Goal: Task Accomplishment & Management: Manage account settings

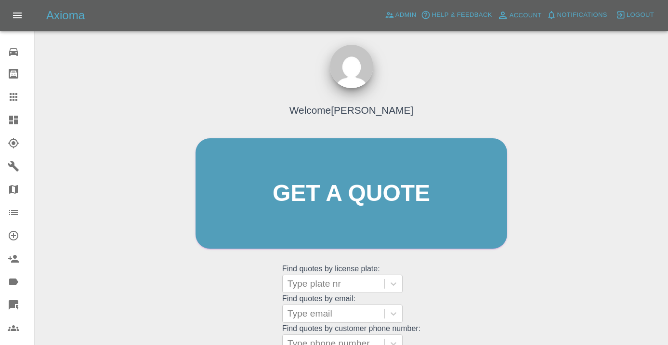
click at [448, 293] on div "Welcome Castro Get a quote Get a quote Find quotes by license plate: Type plate…" at bounding box center [351, 211] width 332 height 291
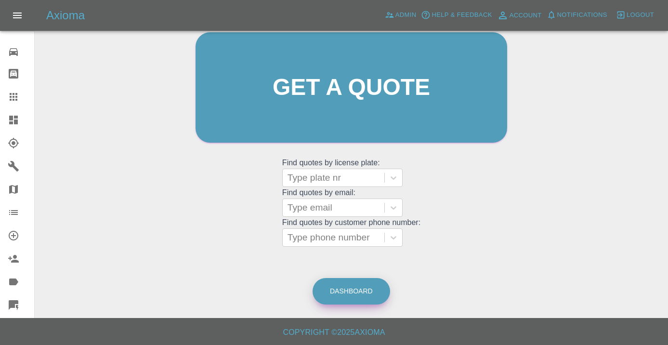
scroll to position [105, 0]
click at [352, 287] on link "Dashboard" at bounding box center [352, 291] width 78 height 26
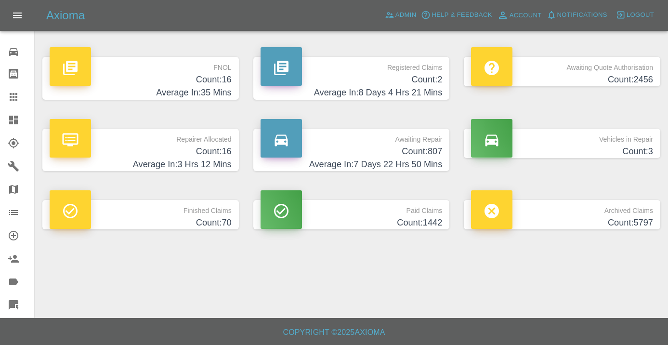
click at [416, 155] on h4 "Count: 807" at bounding box center [352, 151] width 182 height 13
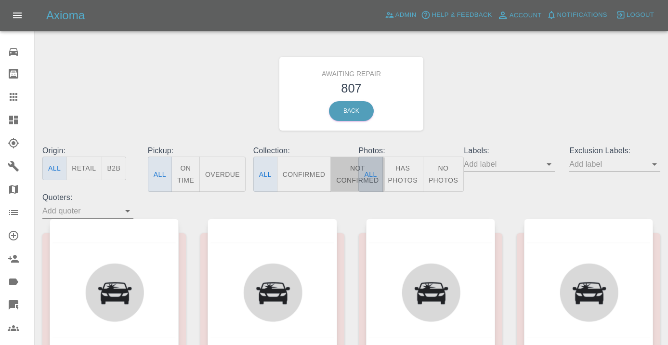
click at [343, 178] on button "Not Confirmed" at bounding box center [357, 174] width 54 height 35
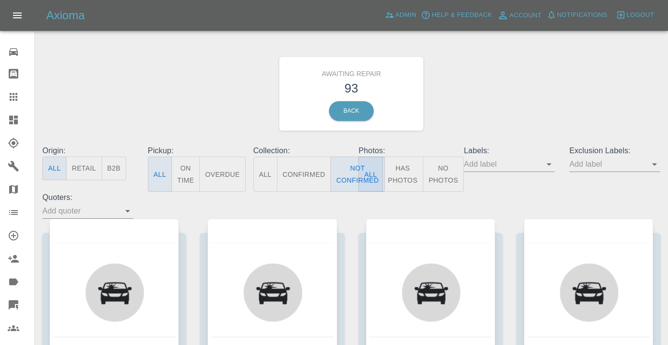
click at [516, 108] on div "Awaiting Repair 93 Back" at bounding box center [351, 93] width 632 height 103
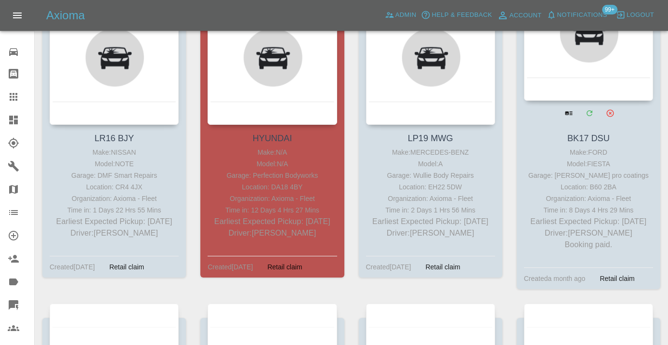
scroll to position [6990, 0]
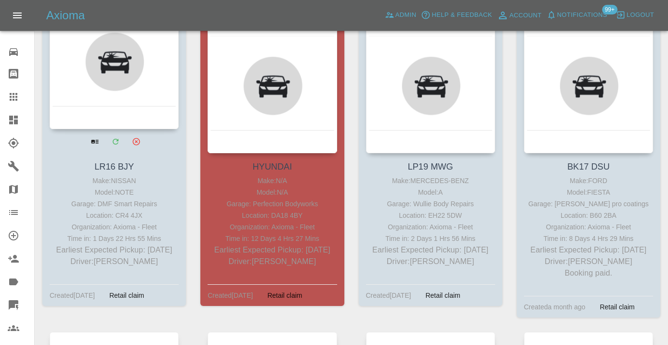
click at [122, 84] on div at bounding box center [114, 58] width 129 height 141
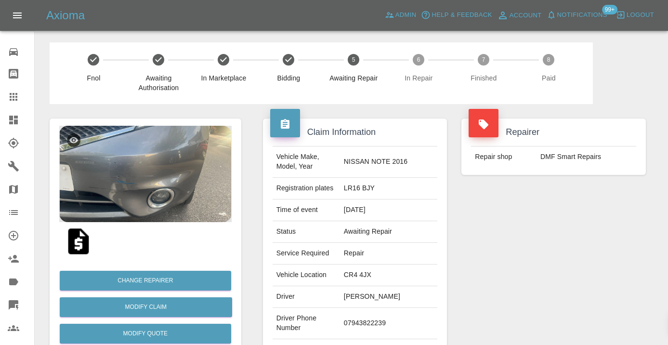
click at [390, 310] on td "07943822239" at bounding box center [388, 323] width 97 height 31
copy td "07943822239"
click at [525, 262] on div "Repairer Repair shop DMF Smart Repairs" at bounding box center [553, 248] width 199 height 288
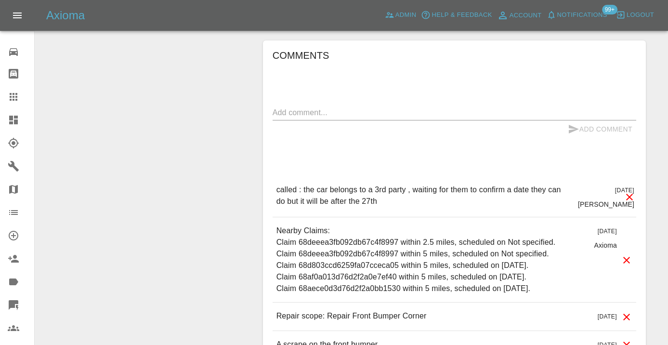
scroll to position [969, 0]
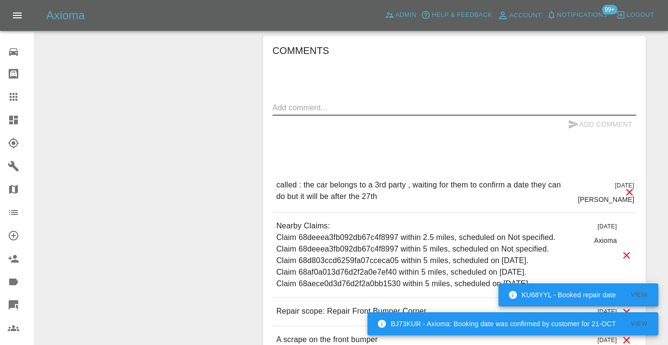
click at [314, 102] on textarea at bounding box center [455, 107] width 364 height 11
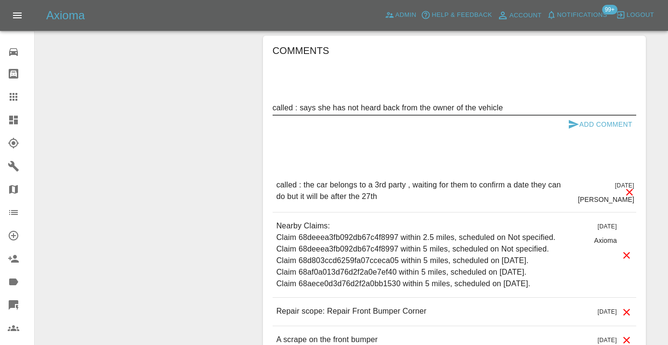
type textarea "called : says she has not heard back from the owner of the vehicle"
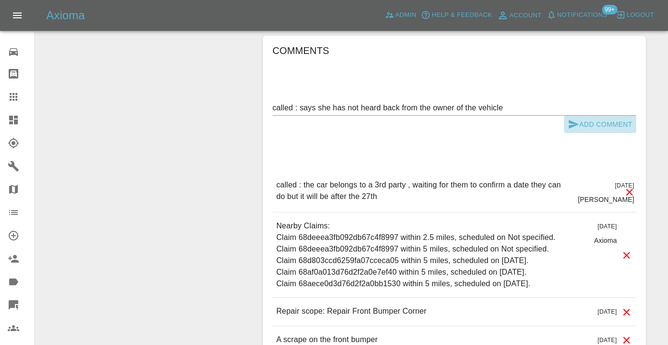
click at [572, 118] on icon "submit" at bounding box center [574, 124] width 12 height 12
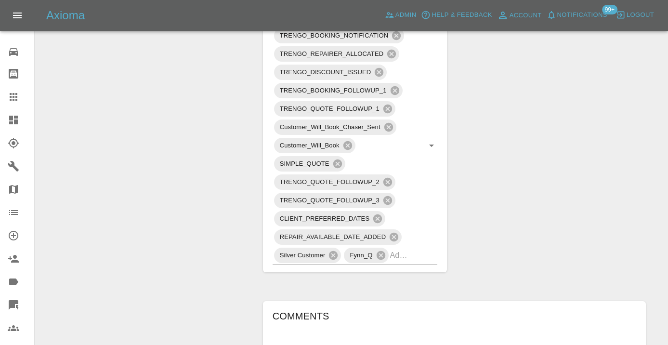
scroll to position [702, 0]
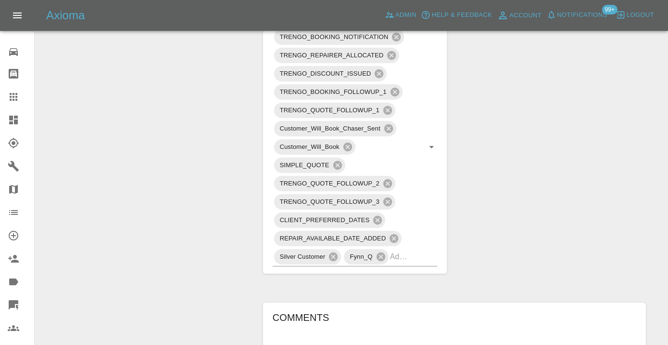
click at [14, 93] on icon at bounding box center [14, 97] width 12 height 12
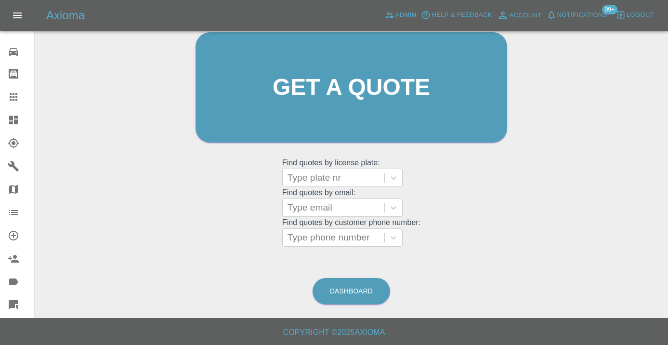
scroll to position [105, 0]
click at [332, 289] on link "Dashboard" at bounding box center [352, 291] width 78 height 26
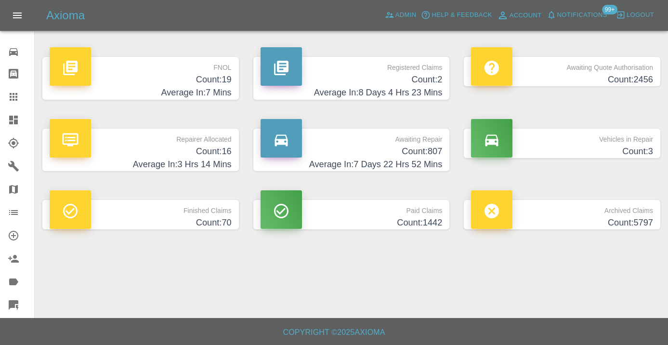
click at [423, 151] on h4 "Count: 807" at bounding box center [352, 151] width 182 height 13
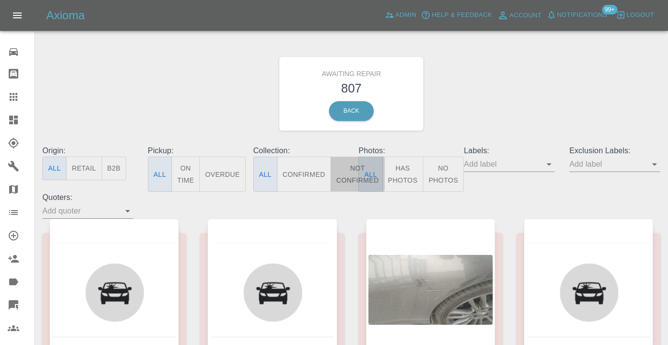
click at [347, 173] on button "Not Confirmed" at bounding box center [357, 174] width 54 height 35
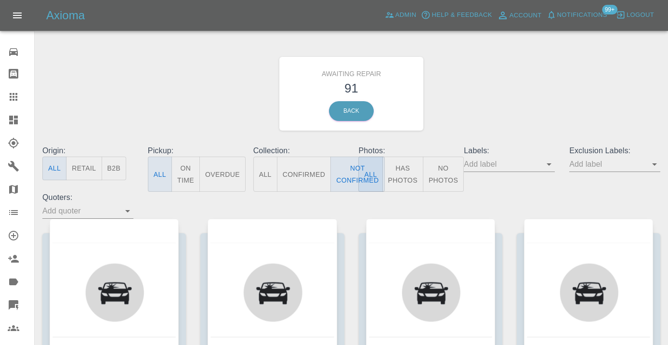
click at [509, 110] on div "Awaiting Repair 91 Back" at bounding box center [351, 93] width 632 height 103
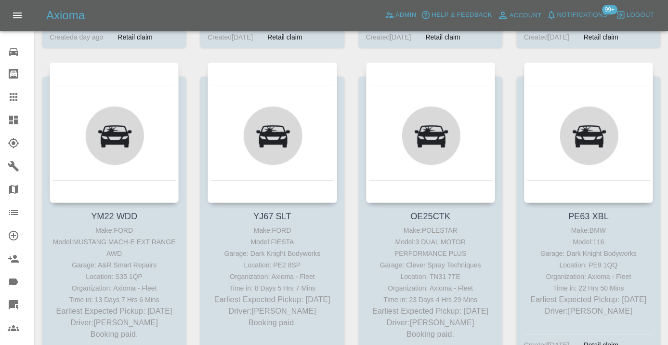
scroll to position [5305, 0]
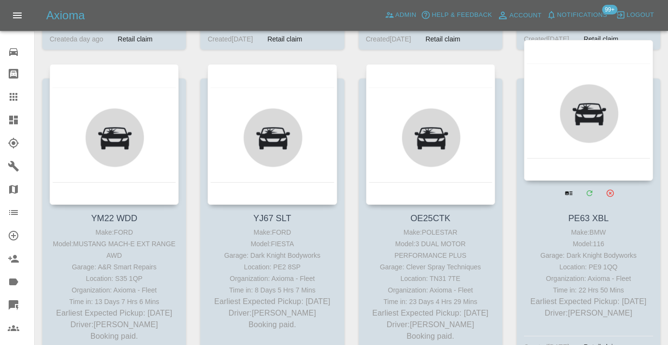
click at [590, 100] on div at bounding box center [588, 110] width 129 height 141
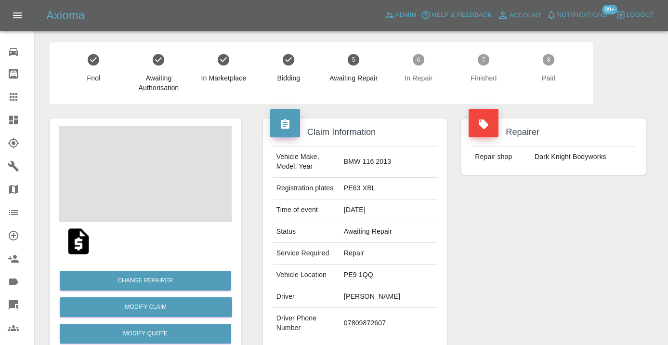
click at [373, 324] on td "07809872607" at bounding box center [388, 323] width 97 height 31
copy td "07809872607"
click at [533, 268] on div "Repairer Repair shop Dark Knight Bodyworks" at bounding box center [553, 248] width 199 height 288
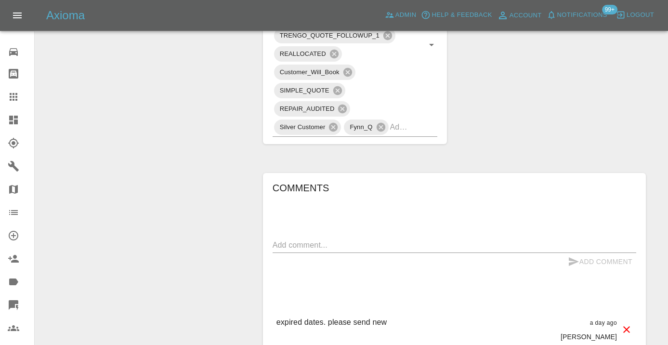
scroll to position [609, 0]
click at [306, 240] on textarea at bounding box center [455, 245] width 364 height 11
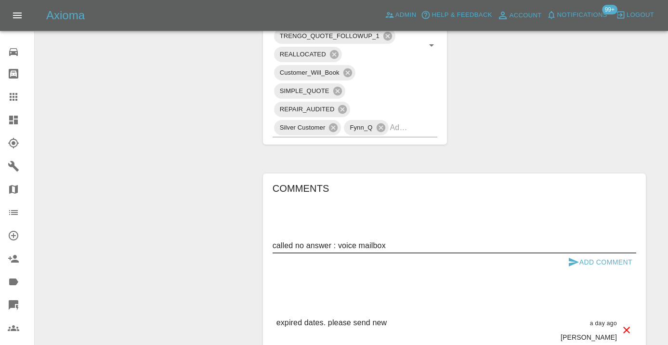
type textarea "called no answer : voice mailbox"
click at [575, 256] on icon "submit" at bounding box center [574, 262] width 12 height 12
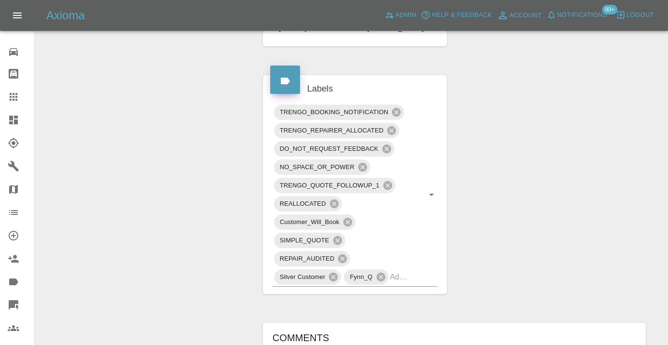
scroll to position [456, 0]
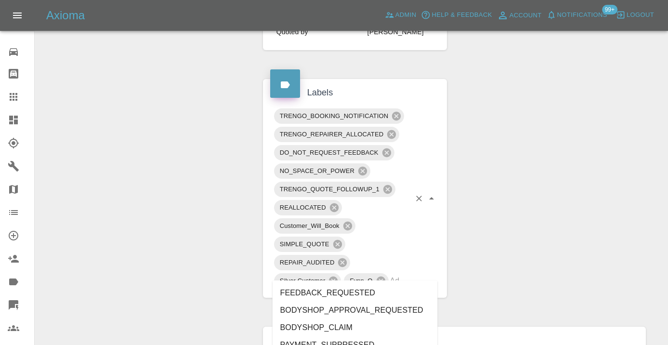
click at [407, 273] on input "text" at bounding box center [400, 280] width 21 height 15
type input "no_res"
click at [408, 308] on li "NO_RESPONSE_FROM_CUSTOMER" at bounding box center [355, 310] width 165 height 17
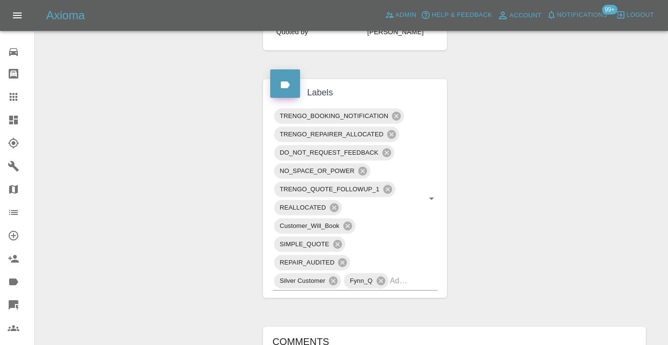
click at [198, 150] on div "Change Repairer Modify Claim Modify Quote Rollback Submit Payment Archive" at bounding box center [145, 328] width 206 height 1361
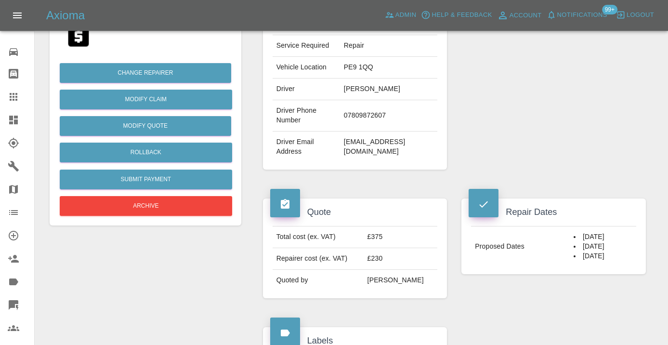
scroll to position [206, 0]
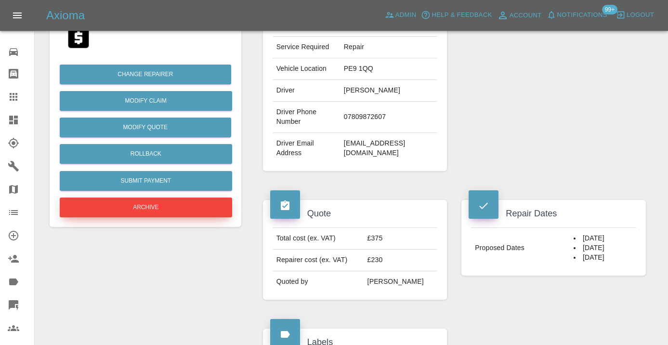
click at [159, 203] on button "Archive" at bounding box center [146, 207] width 172 height 20
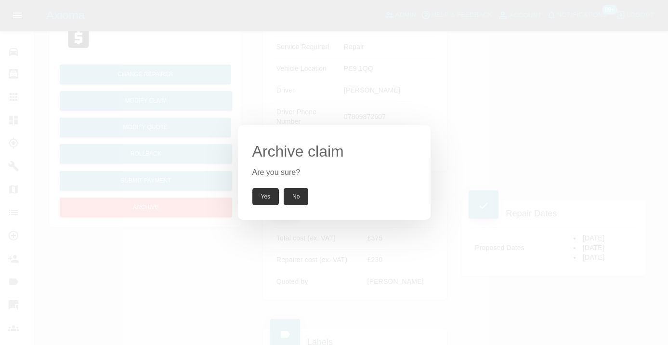
click at [266, 196] on button "Yes" at bounding box center [265, 196] width 27 height 17
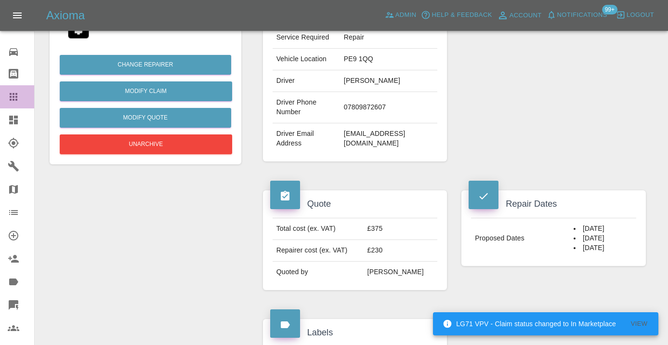
click at [18, 98] on icon at bounding box center [14, 97] width 12 height 12
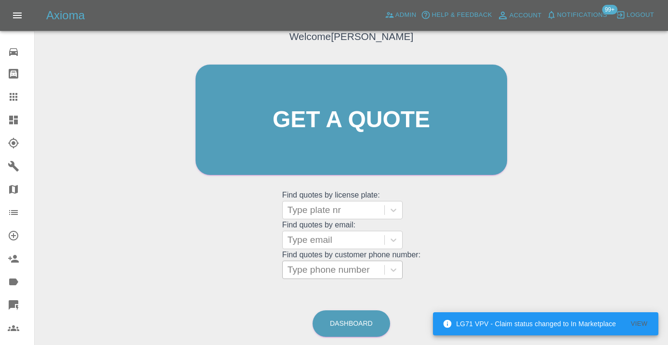
click at [322, 267] on div at bounding box center [334, 269] width 92 height 13
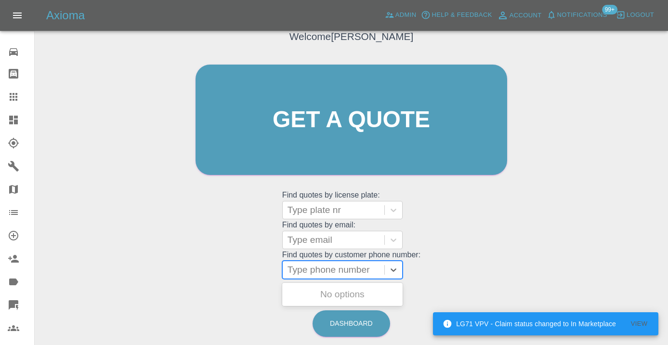
paste input "07956998908"
type input "07956998908"
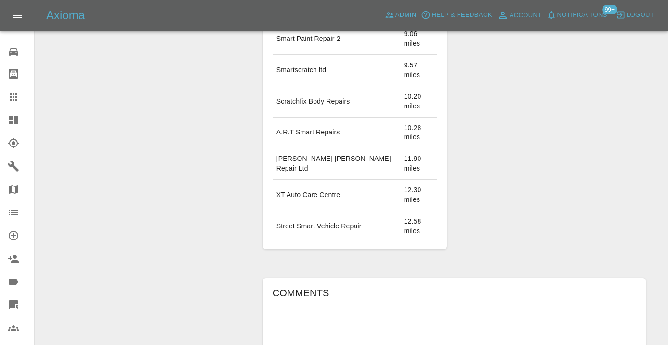
scroll to position [636, 0]
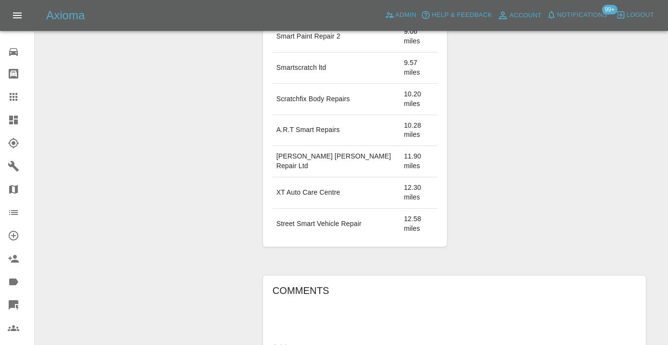
click at [286, 342] on textarea at bounding box center [455, 347] width 364 height 11
type textarea "inbound : general quote enquiry"
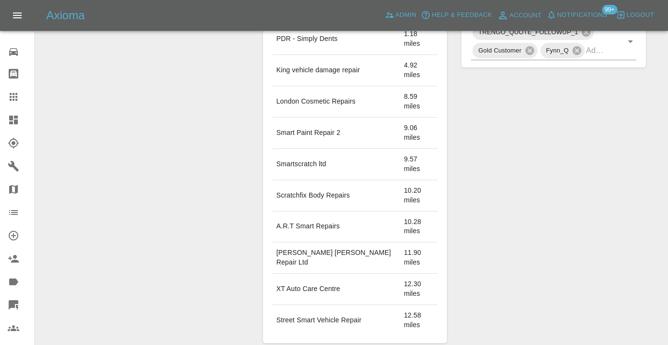
scroll to position [532, 0]
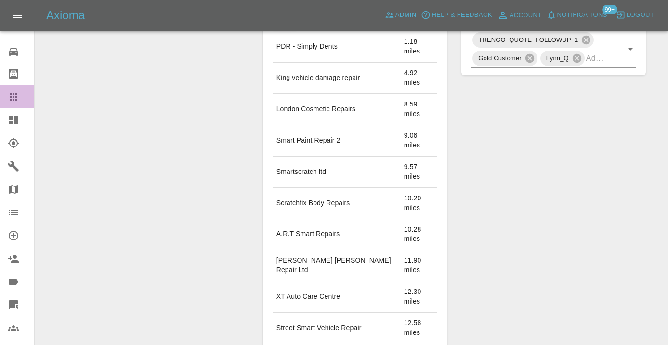
click at [20, 97] on div at bounding box center [21, 97] width 27 height 12
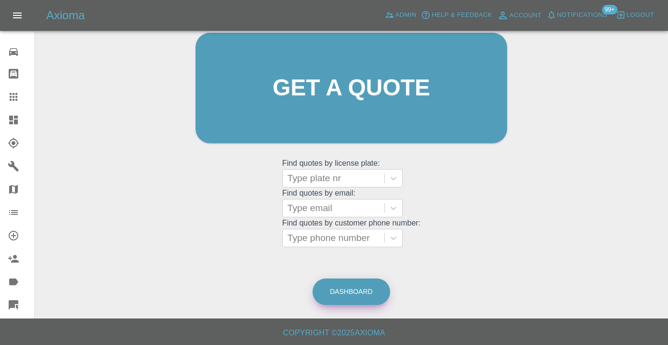
click at [375, 294] on link "Dashboard" at bounding box center [352, 291] width 78 height 26
click at [358, 282] on link "Dashboard" at bounding box center [352, 291] width 78 height 26
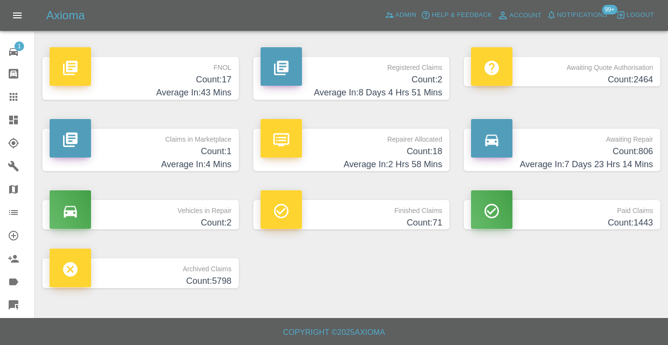
click at [644, 145] on h4 "Count: 806" at bounding box center [562, 151] width 182 height 13
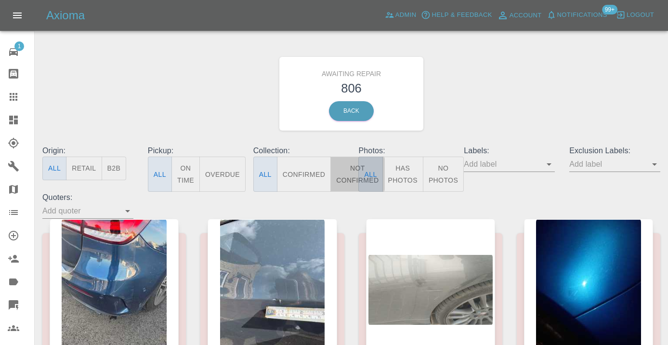
click at [349, 170] on button "Not Confirmed" at bounding box center [357, 174] width 54 height 35
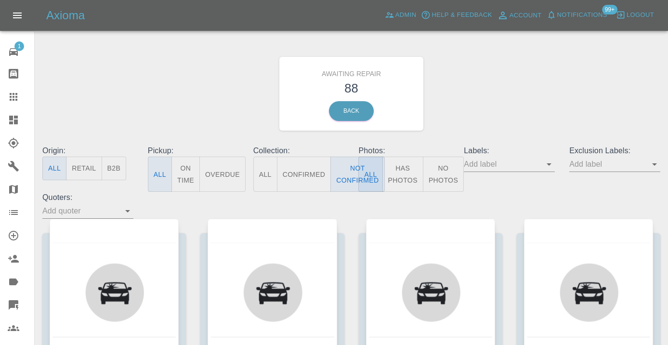
click at [517, 109] on div "Awaiting Repair 88 Back" at bounding box center [351, 93] width 632 height 103
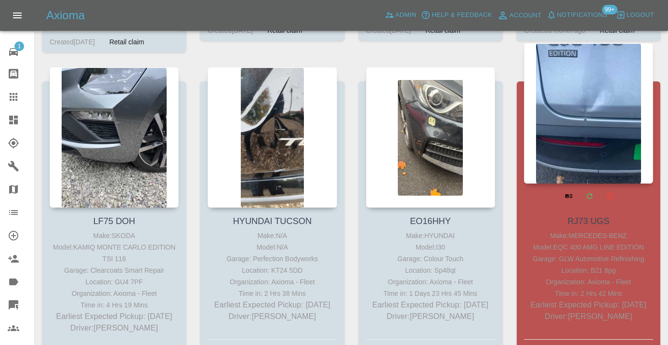
scroll to position [4677, 0]
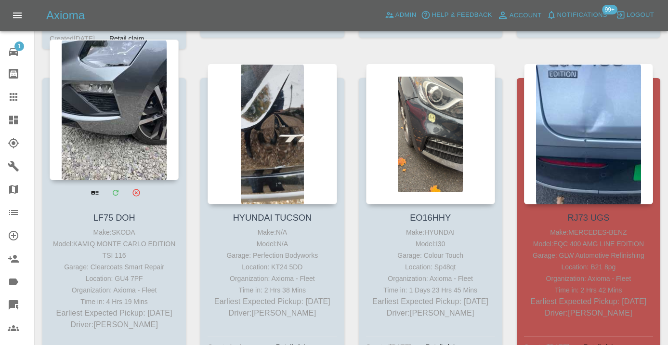
click at [123, 97] on div at bounding box center [114, 109] width 129 height 141
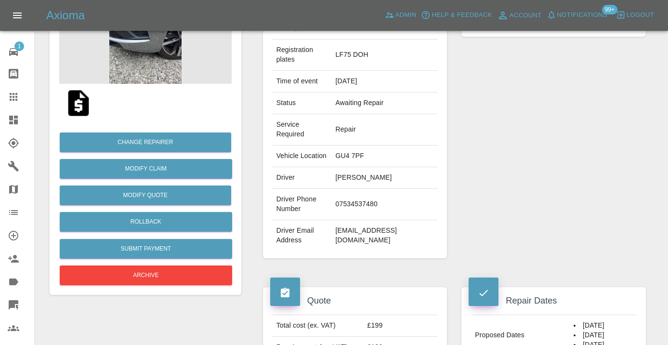
scroll to position [146, 0]
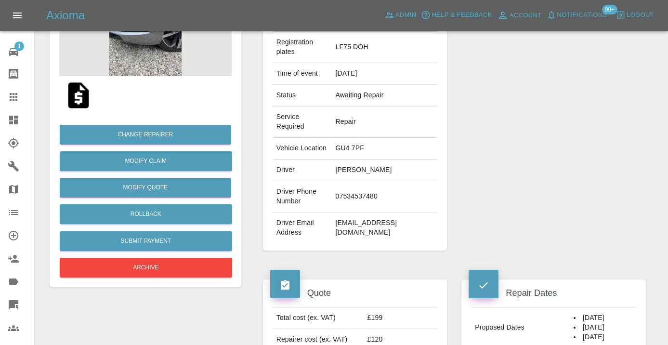
click at [356, 211] on td "07534537480" at bounding box center [385, 196] width 106 height 31
click at [356, 207] on td "07534537480" at bounding box center [385, 196] width 106 height 31
copy td "07534537480"
click at [604, 139] on div "Repairer Repair shop Clearcoats Smart Repair" at bounding box center [553, 111] width 199 height 307
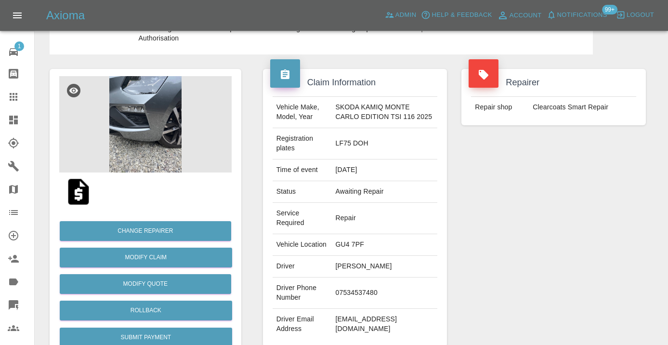
scroll to position [47, 0]
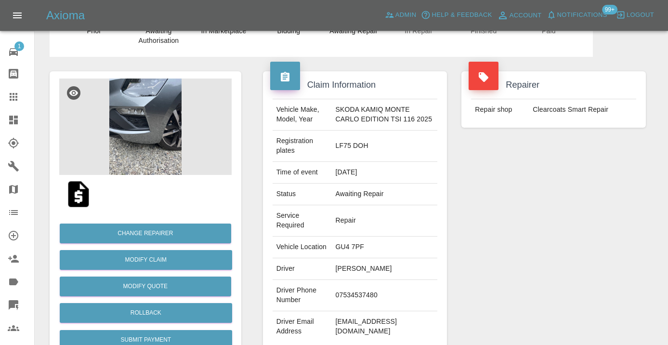
click at [633, 230] on div "Repairer Repair shop Clearcoats Smart Repair" at bounding box center [553, 210] width 199 height 307
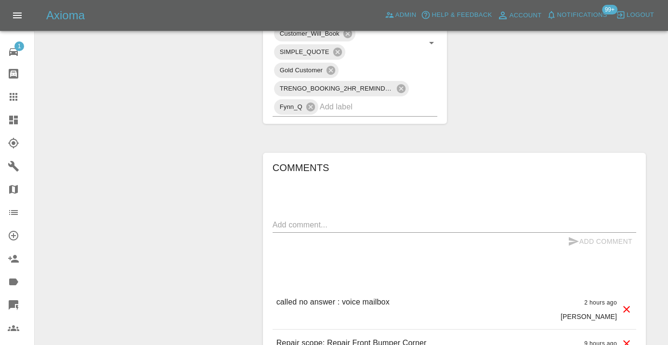
scroll to position [615, 0]
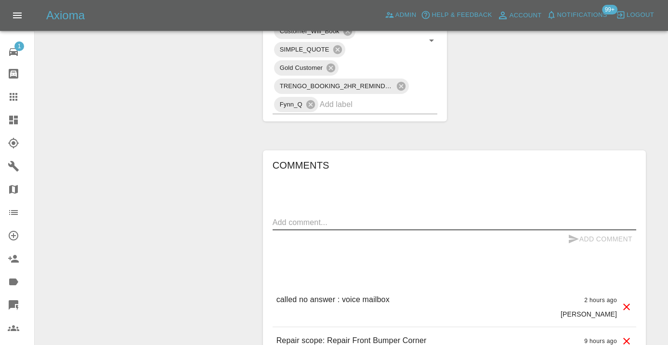
click at [293, 228] on textarea at bounding box center [455, 222] width 364 height 11
type textarea "called : cx says he will get this booked in tomorrow"
click at [573, 245] on icon "submit" at bounding box center [574, 239] width 12 height 12
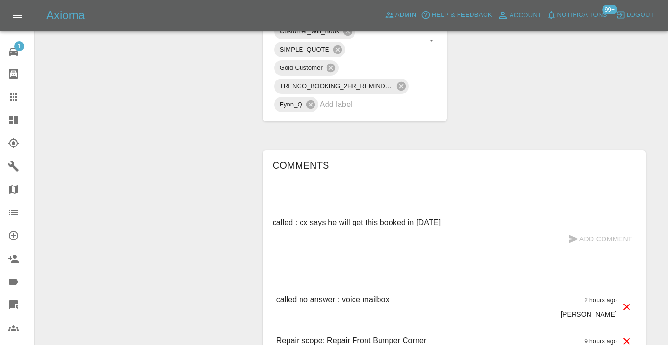
click at [575, 244] on div "Add Comment" at bounding box center [600, 239] width 72 height 18
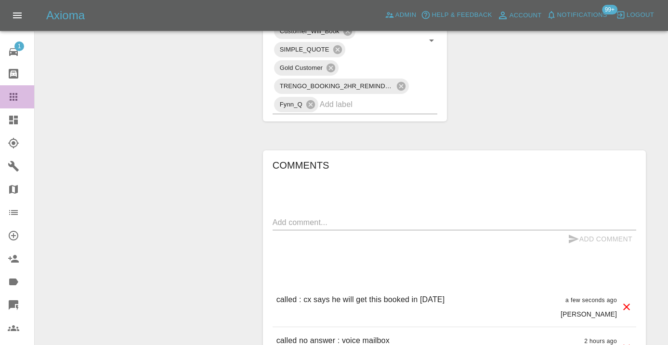
click at [15, 96] on icon at bounding box center [14, 97] width 12 height 12
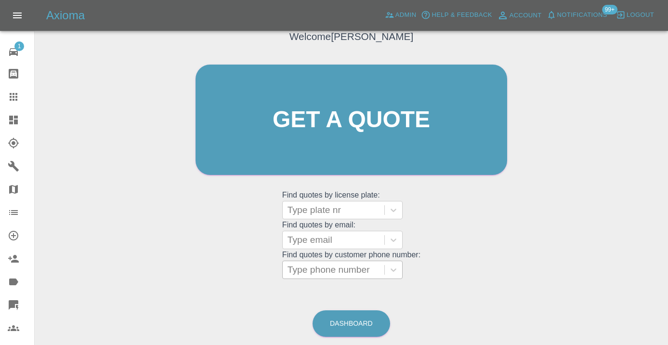
click at [326, 263] on div at bounding box center [334, 269] width 92 height 13
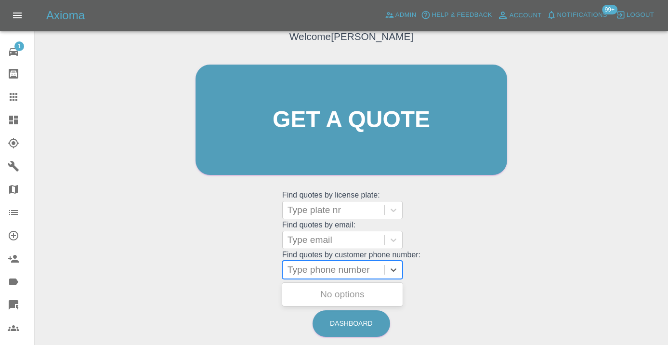
paste input "07949710433"
type input "07949710433"
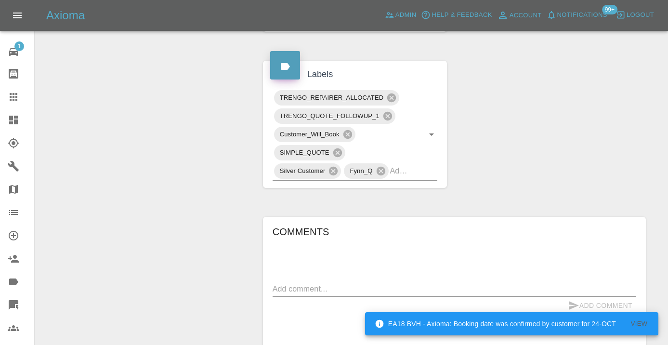
scroll to position [476, 0]
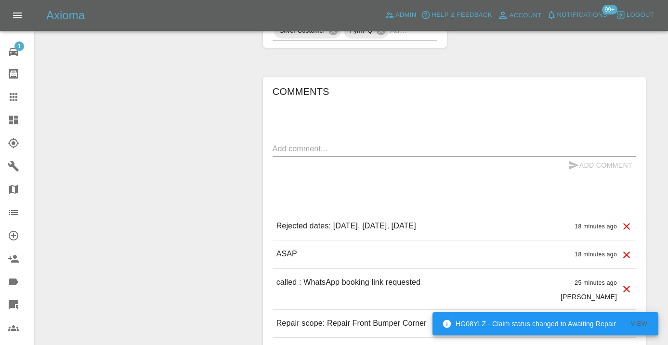
scroll to position [618, 0]
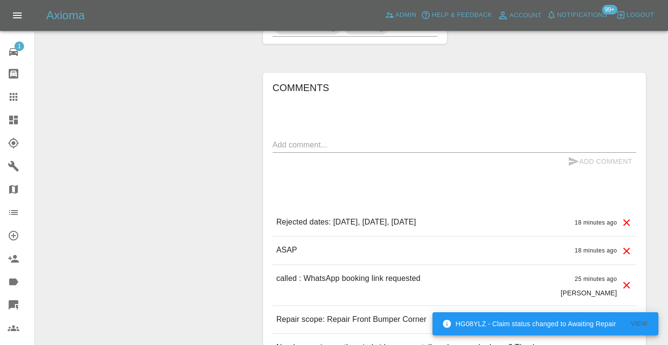
click at [289, 141] on textarea at bounding box center [455, 144] width 364 height 11
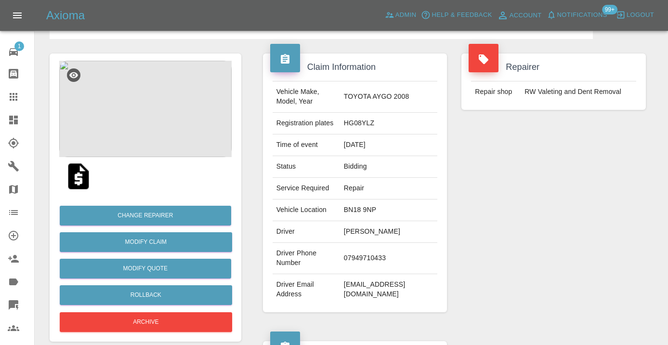
scroll to position [57, 0]
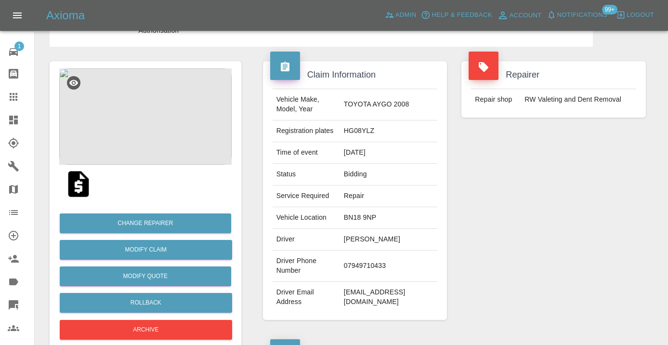
click at [17, 100] on icon at bounding box center [14, 97] width 8 height 8
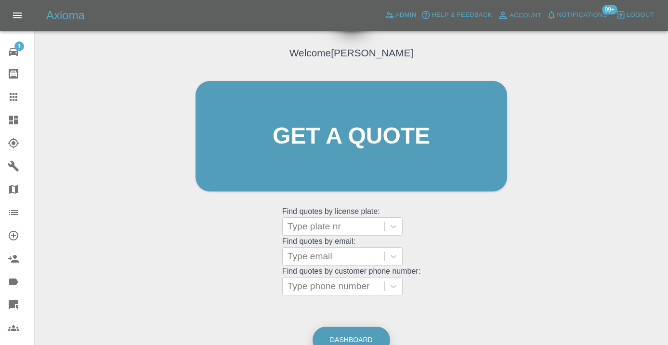
click at [357, 335] on link "Dashboard" at bounding box center [352, 340] width 78 height 26
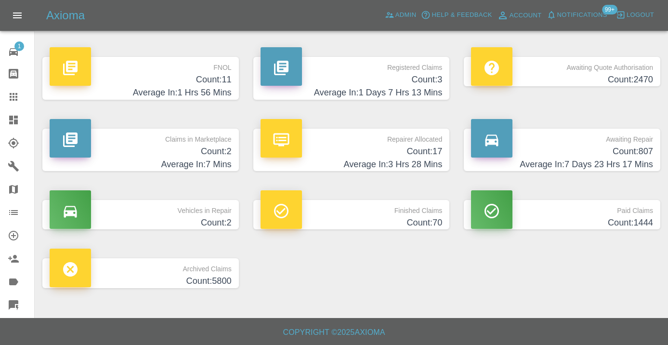
click at [618, 143] on p "Awaiting Repair" at bounding box center [562, 137] width 182 height 16
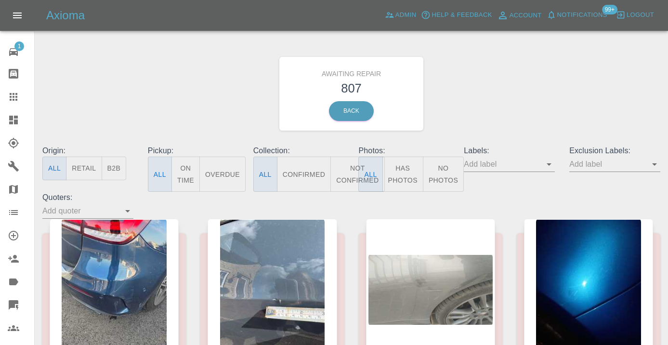
click at [342, 166] on button "Not Confirmed" at bounding box center [357, 174] width 54 height 35
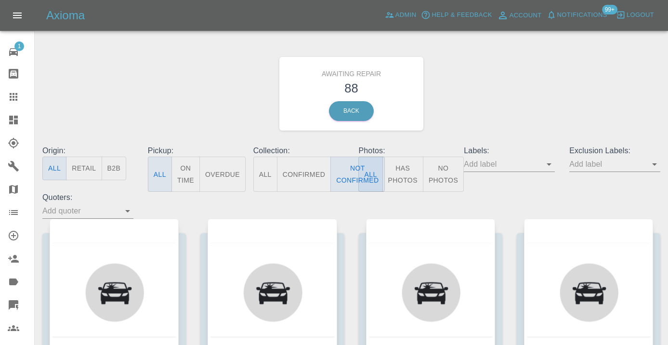
click at [485, 105] on div "Awaiting Repair 88 Back" at bounding box center [351, 93] width 632 height 103
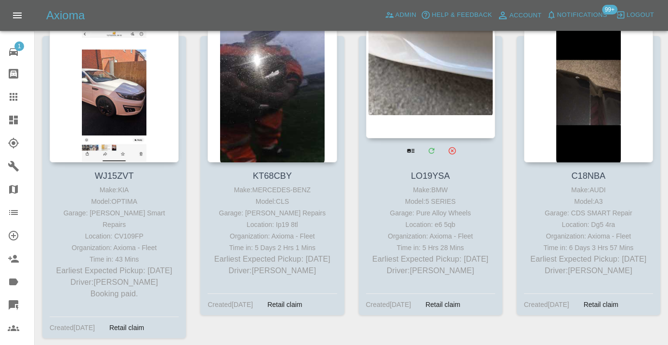
scroll to position [5698, 0]
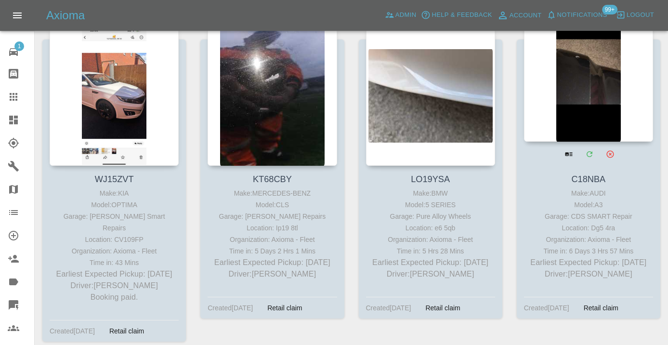
click at [579, 80] on div at bounding box center [588, 71] width 129 height 141
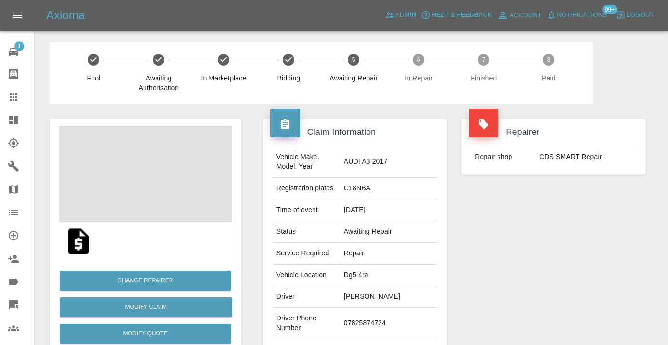
click at [366, 331] on td "07825874724" at bounding box center [388, 323] width 97 height 31
copy td "07825874724"
click at [521, 258] on div "Repairer Repair shop CDS SMART Repair" at bounding box center [553, 248] width 199 height 288
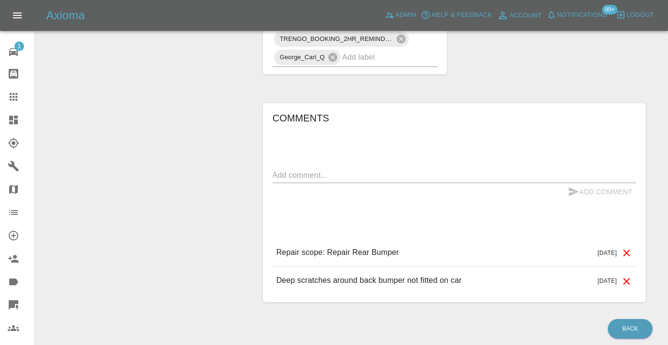
scroll to position [644, 0]
click at [336, 179] on textarea at bounding box center [455, 173] width 364 height 11
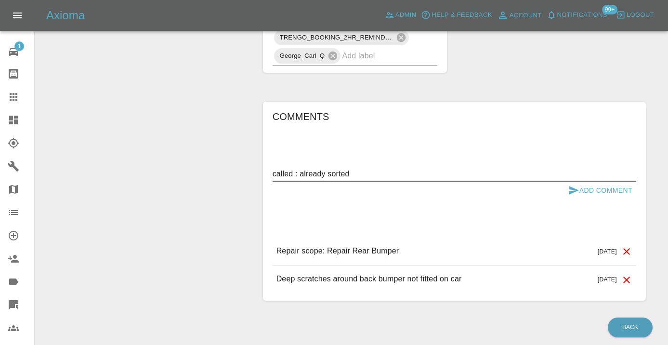
type textarea "called : already sorted"
click at [570, 195] on icon "submit" at bounding box center [574, 190] width 10 height 9
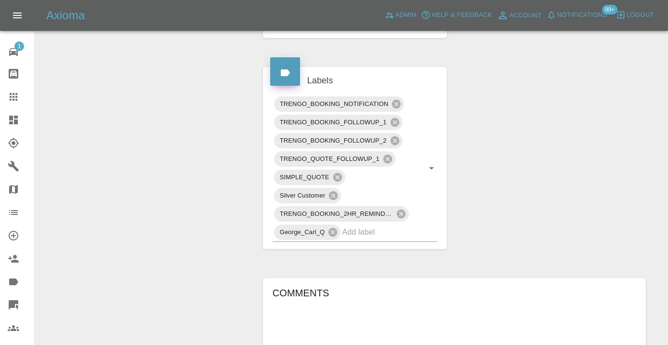
scroll to position [465, 0]
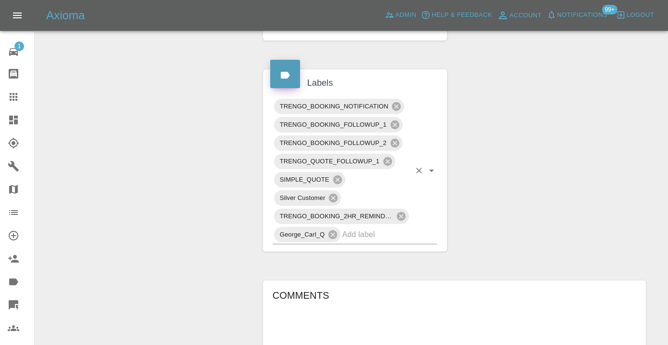
drag, startPoint x: 382, startPoint y: 245, endPoint x: 385, endPoint y: 240, distance: 5.5
click at [382, 242] on input "text" at bounding box center [376, 234] width 68 height 15
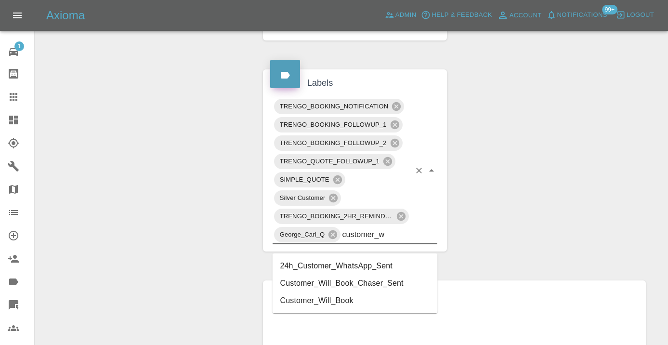
type input "customer_wi"
click at [361, 279] on li "Customer_Will_Book" at bounding box center [355, 283] width 165 height 17
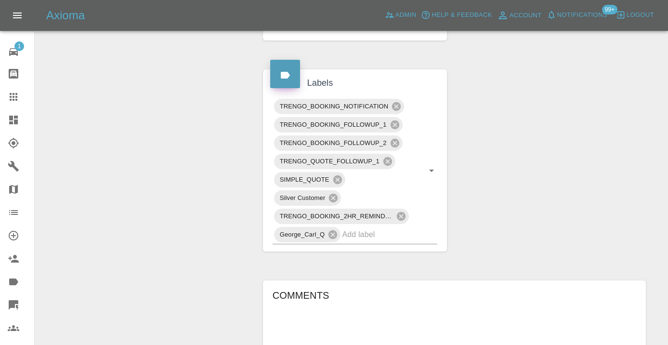
click at [526, 182] on div "Claim Information Vehicle Make, Model, Year AUDI A3 2017 Registration plates C1…" at bounding box center [454, 87] width 397 height 896
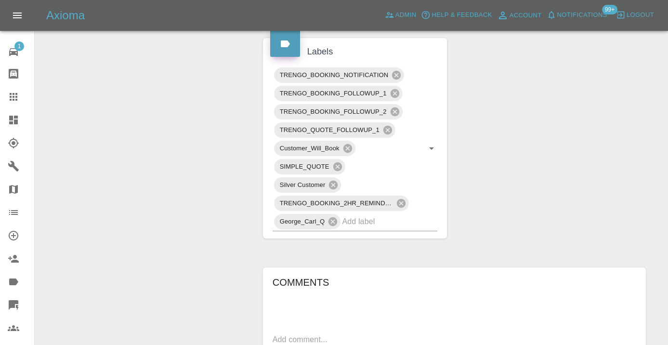
scroll to position [450, 0]
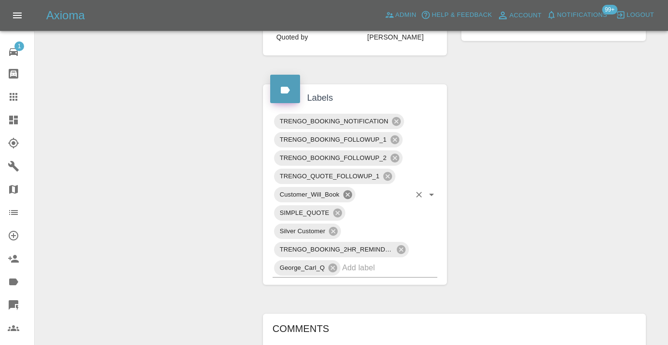
click at [349, 200] on icon at bounding box center [347, 194] width 11 height 11
click at [360, 275] on input "text" at bounding box center [376, 267] width 68 height 15
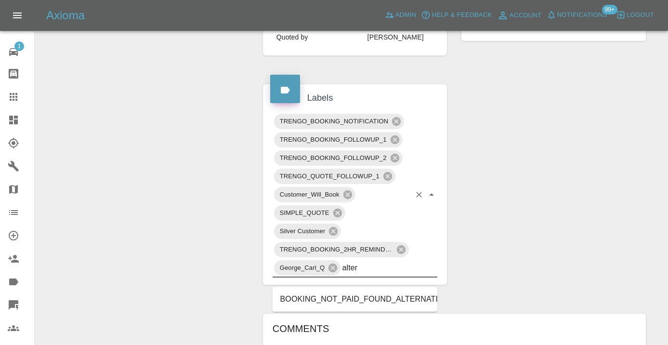
type input "altern"
click at [387, 301] on li "BOOKING_NOT_PAID_FOUND_ALTERNATIVE" at bounding box center [355, 298] width 165 height 17
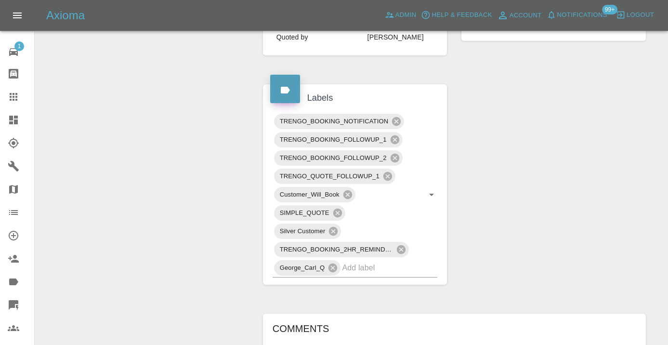
click at [194, 156] on div "Change Repairer Modify Claim Modify Quote Rollback Submit Payment Archive" at bounding box center [145, 111] width 206 height 914
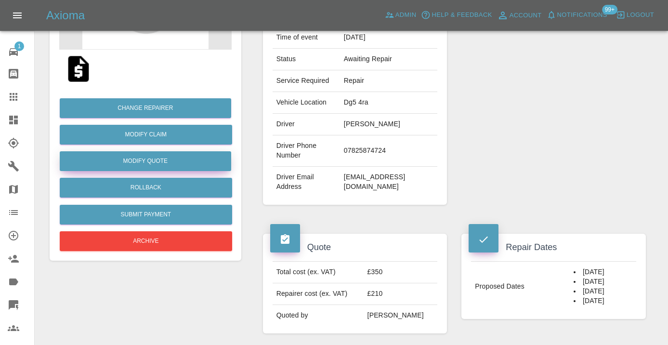
scroll to position [170, 0]
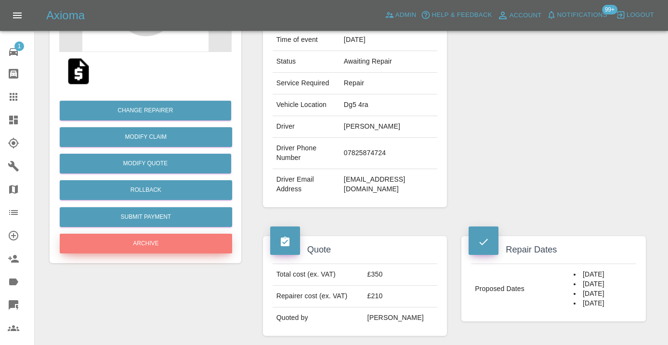
click at [148, 249] on button "Archive" at bounding box center [146, 244] width 172 height 20
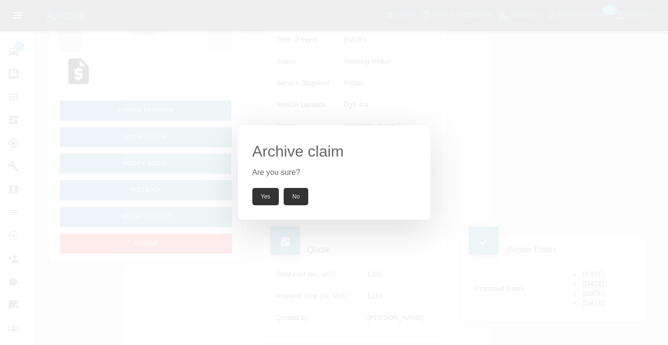
click at [262, 199] on button "Yes" at bounding box center [265, 196] width 27 height 17
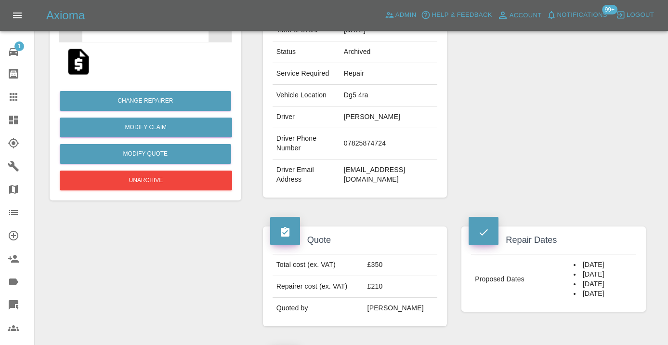
click at [19, 93] on icon at bounding box center [14, 97] width 12 height 12
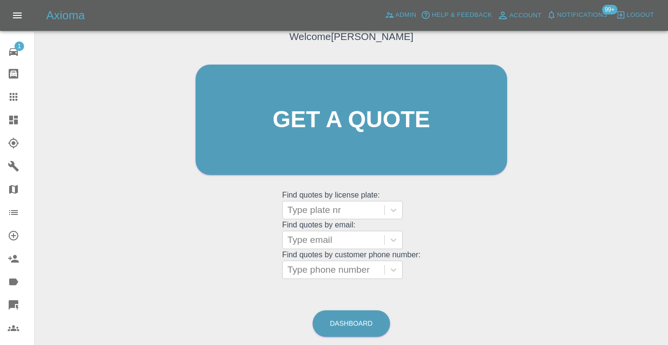
click at [344, 293] on div "Welcome Castro Get a quote Get a quote Find quotes by license plate: Type plate…" at bounding box center [351, 166] width 618 height 346
click at [360, 315] on link "Dashboard" at bounding box center [352, 323] width 78 height 26
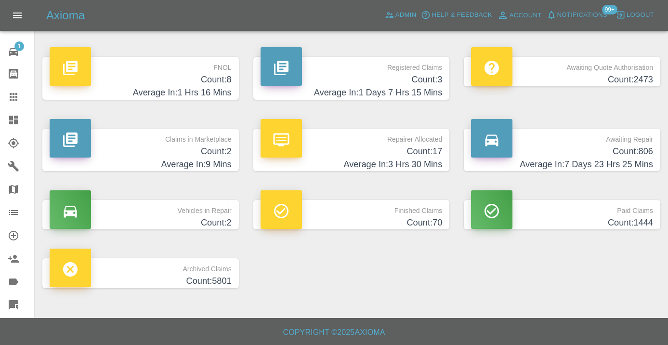
click at [624, 148] on h4 "Count: 806" at bounding box center [562, 151] width 182 height 13
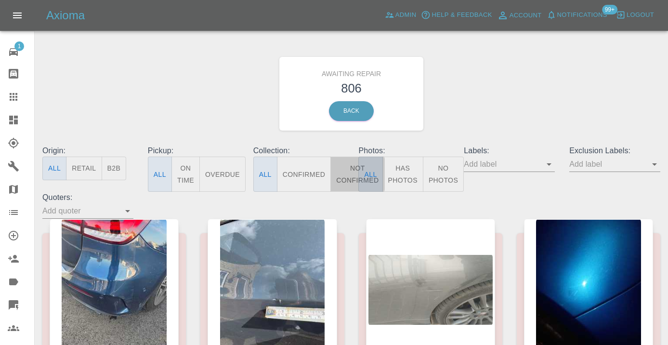
click at [342, 168] on button "Not Confirmed" at bounding box center [357, 174] width 54 height 35
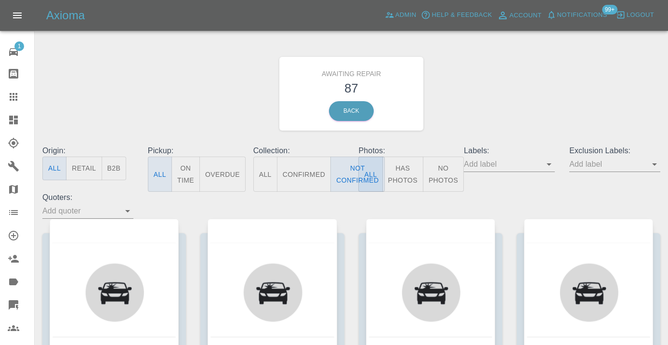
click at [509, 85] on div "Awaiting Repair 87 Back" at bounding box center [351, 93] width 632 height 103
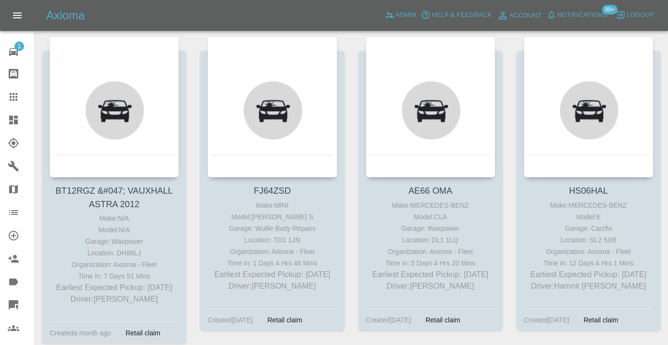
scroll to position [6016, 0]
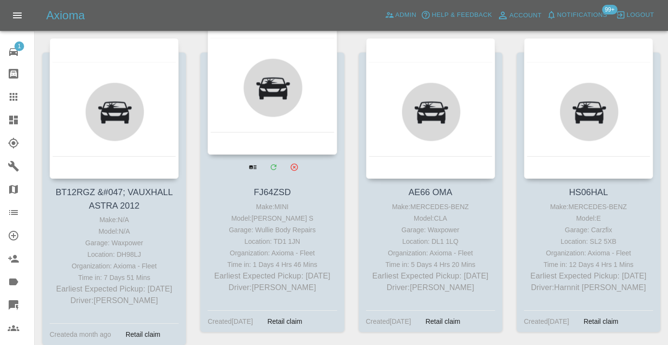
click at [281, 81] on div at bounding box center [272, 84] width 129 height 141
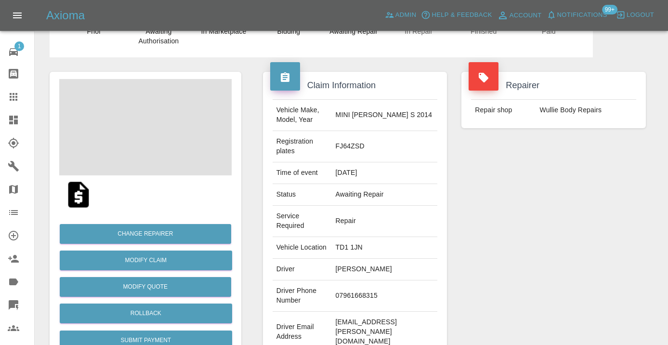
scroll to position [57, 0]
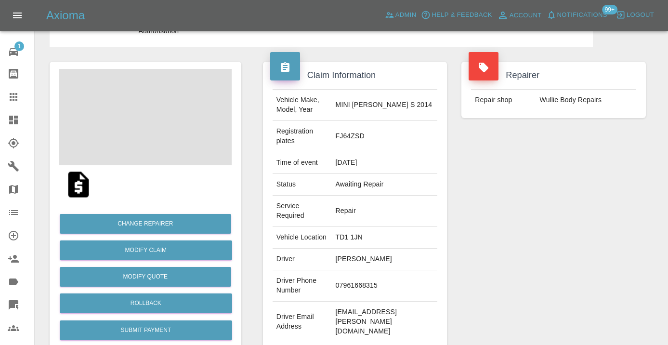
click at [357, 270] on td "07961668315" at bounding box center [385, 285] width 106 height 31
copy td "07961668315"
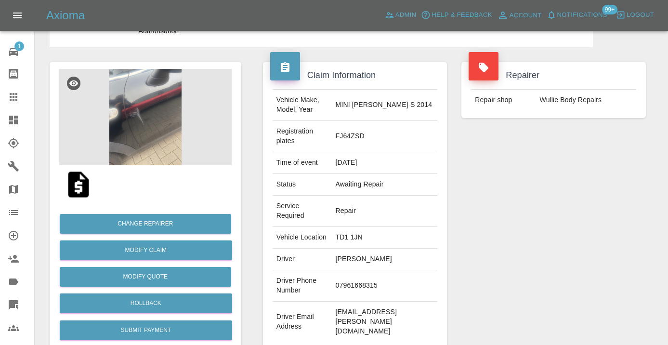
click at [633, 190] on div "Repairer Repair shop Wullie Body Repairs" at bounding box center [553, 205] width 199 height 316
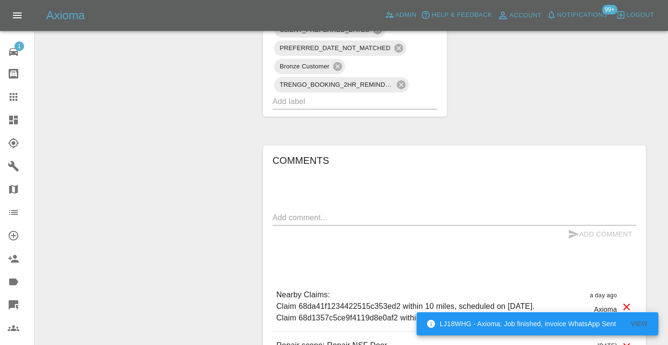
scroll to position [762, 0]
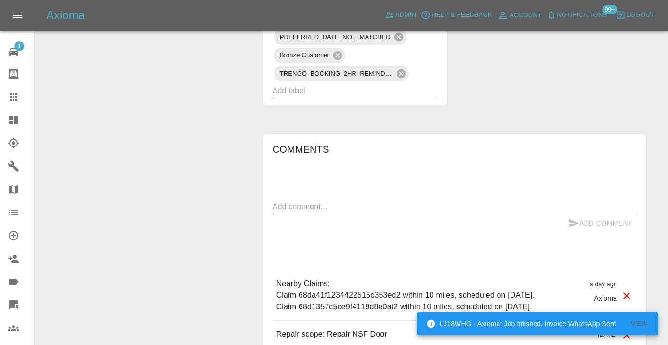
click at [295, 201] on textarea at bounding box center [455, 206] width 364 height 11
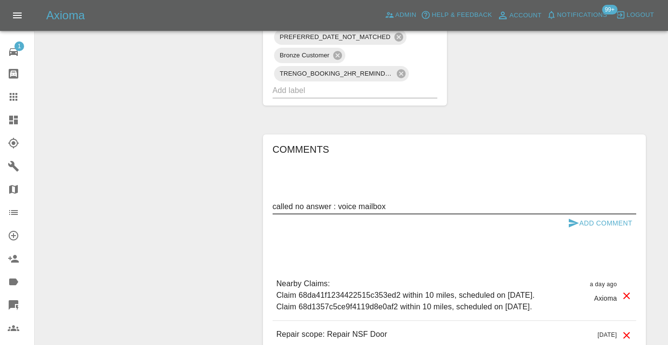
type textarea "called no answer : voice mailbox"
click at [575, 219] on icon "submit" at bounding box center [574, 223] width 10 height 9
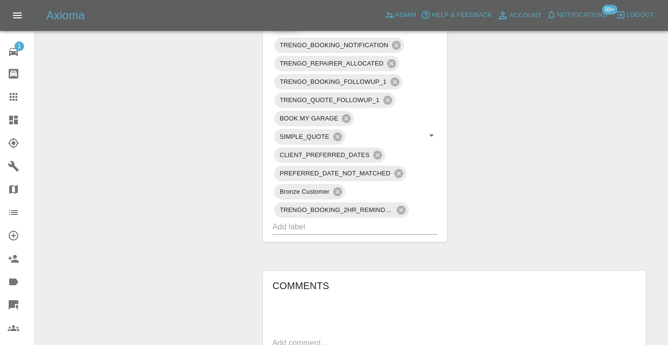
scroll to position [622, 0]
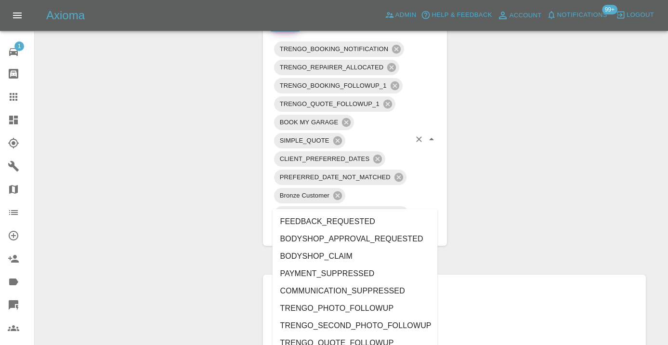
click at [352, 223] on input "text" at bounding box center [342, 230] width 138 height 15
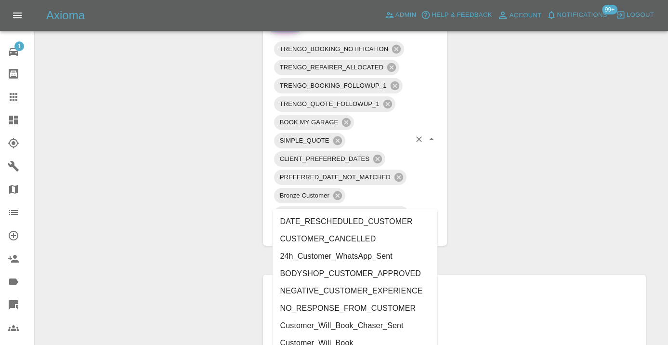
type input "cust"
click at [334, 340] on li "Customer_Will_Book" at bounding box center [355, 342] width 165 height 17
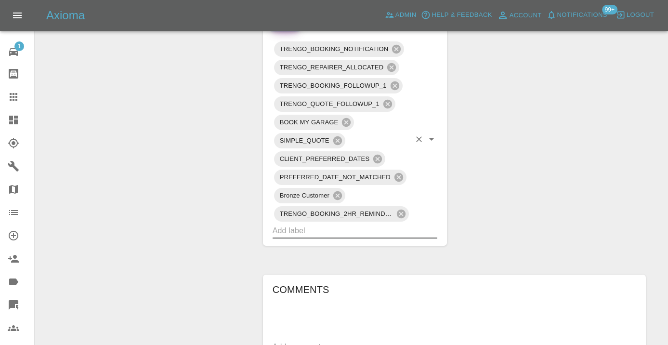
click at [203, 232] on div "Change Repairer Modify Claim Modify Quote Rollback Submit Payment Archive" at bounding box center [145, 31] width 206 height 1098
click at [21, 100] on div at bounding box center [21, 97] width 27 height 12
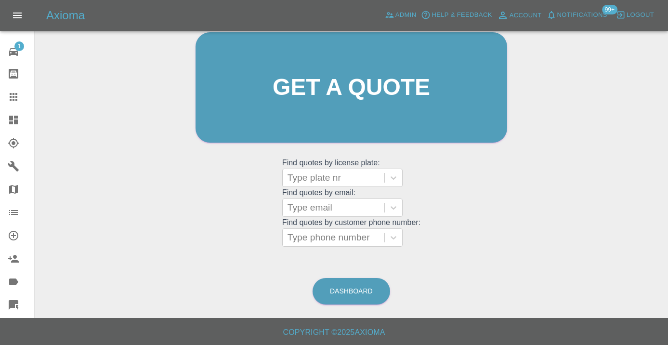
scroll to position [74, 0]
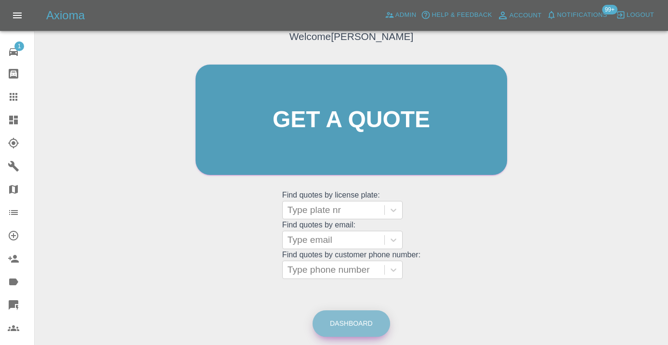
click at [343, 316] on link "Dashboard" at bounding box center [352, 323] width 78 height 26
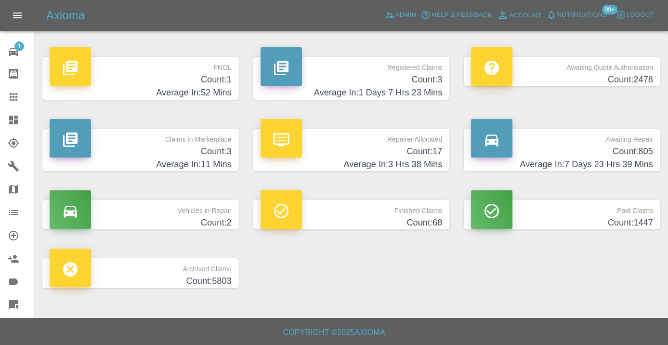
click at [632, 157] on h4 "Count: 805" at bounding box center [562, 151] width 182 height 13
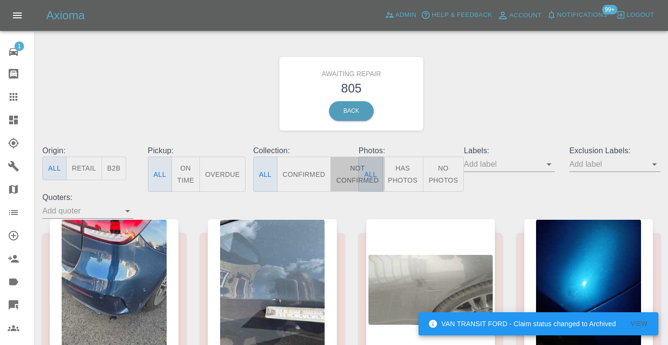
click at [344, 171] on button "Not Confirmed" at bounding box center [357, 174] width 54 height 35
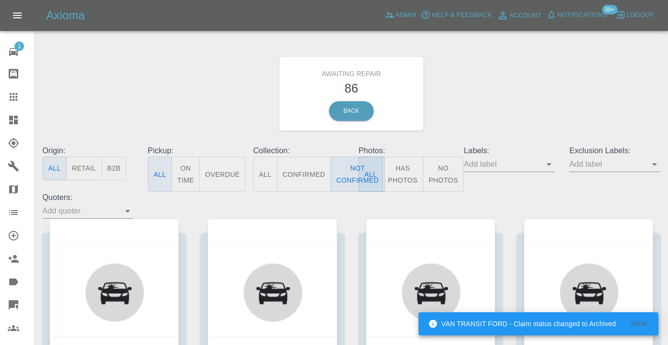
click at [542, 68] on div "Awaiting Repair 86 Back" at bounding box center [351, 93] width 632 height 103
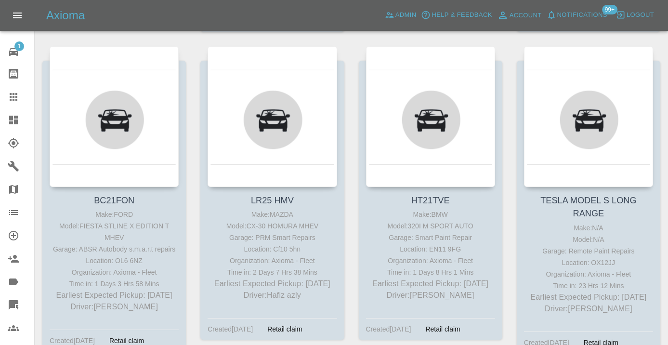
scroll to position [2786, 0]
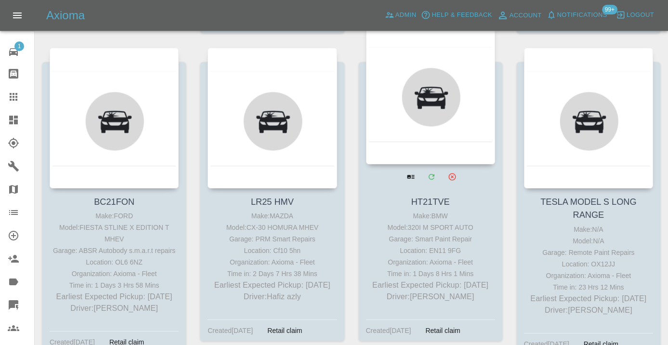
click at [440, 81] on div at bounding box center [430, 94] width 129 height 141
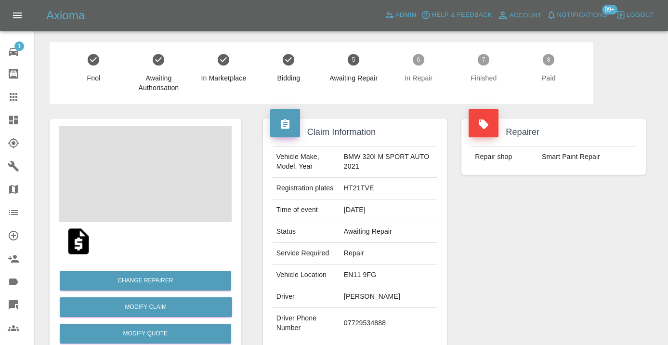
click at [377, 315] on td "07729534888" at bounding box center [388, 323] width 97 height 31
copy td "07729534888"
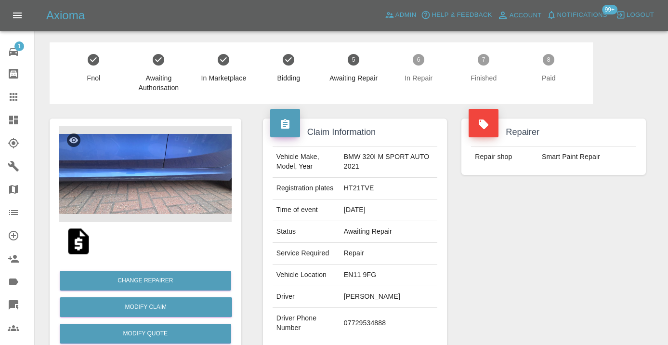
click at [604, 258] on div "Repairer Repair shop Smart Paint Repair" at bounding box center [553, 248] width 199 height 288
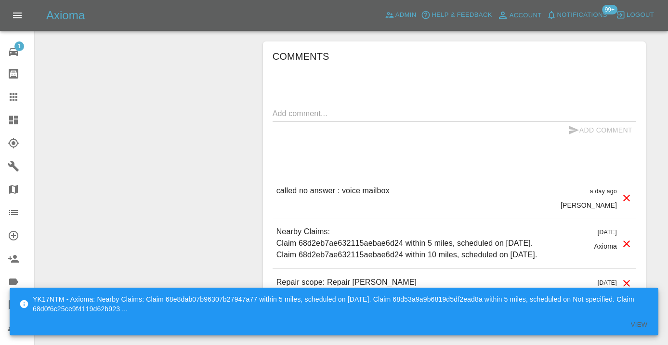
scroll to position [760, 0]
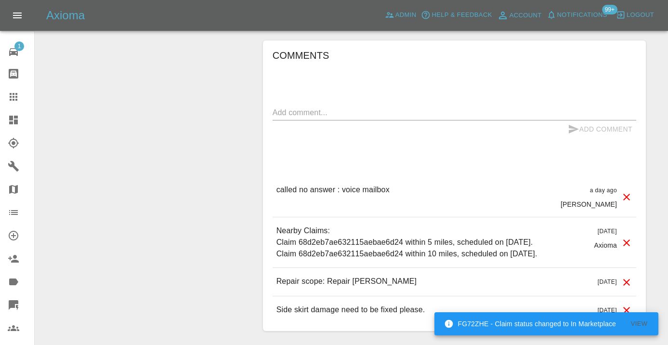
click at [290, 107] on textarea at bounding box center [455, 112] width 364 height 11
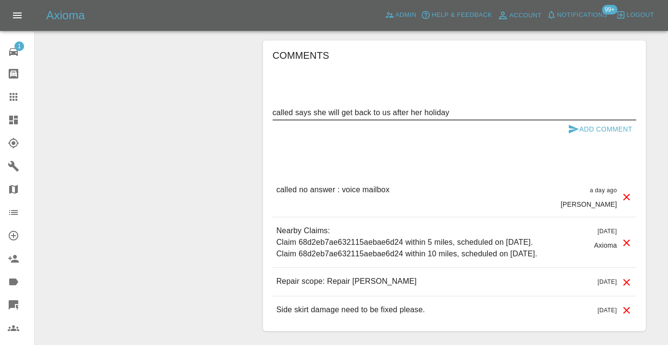
type textarea "called says she will get back to us after her holiday"
click at [569, 123] on icon "submit" at bounding box center [574, 129] width 12 height 12
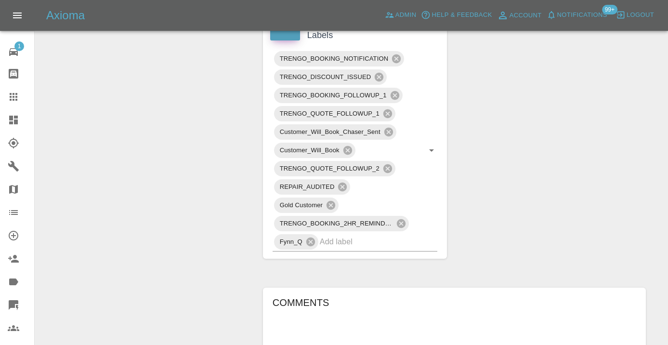
scroll to position [511, 0]
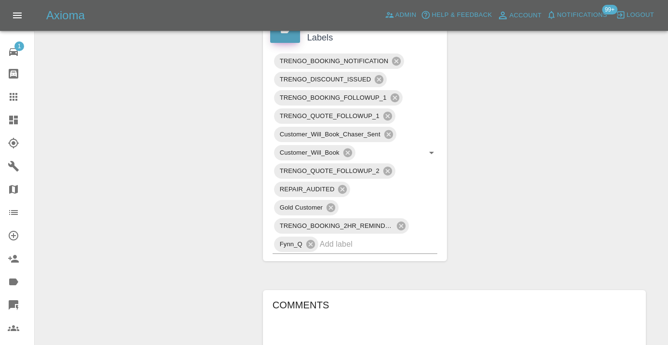
click at [18, 95] on icon at bounding box center [14, 97] width 12 height 12
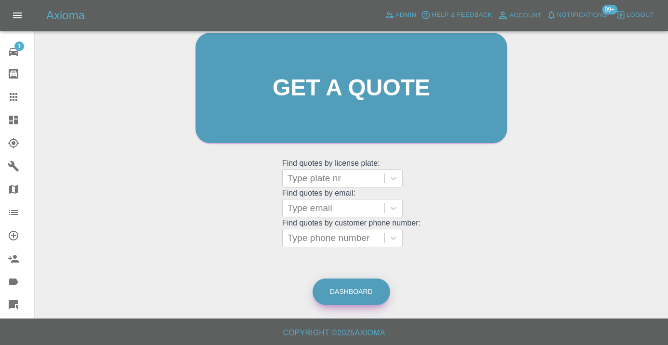
click at [361, 294] on link "Dashboard" at bounding box center [352, 291] width 78 height 26
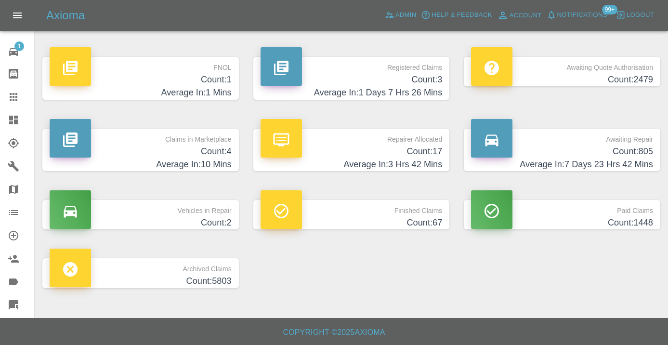
click at [644, 153] on h4 "Count: 805" at bounding box center [562, 151] width 182 height 13
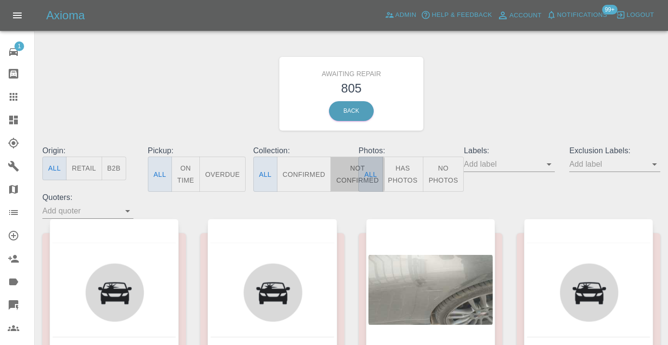
click at [349, 178] on button "Not Confirmed" at bounding box center [357, 174] width 54 height 35
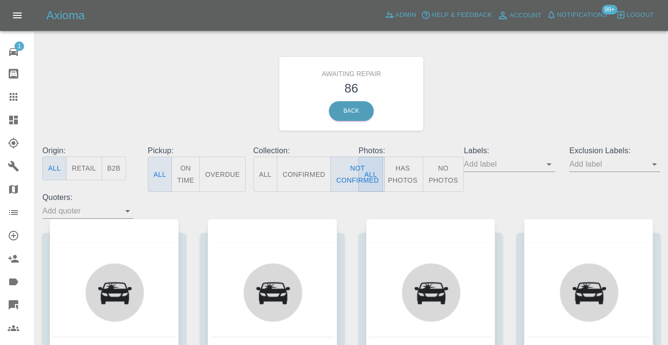
click at [535, 101] on div "Awaiting Repair 86 Back" at bounding box center [351, 93] width 632 height 103
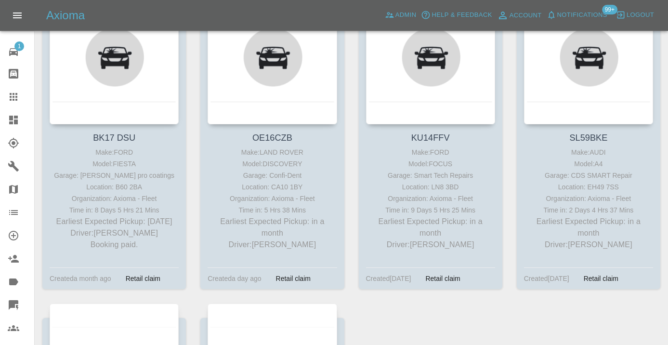
scroll to position [6673, 0]
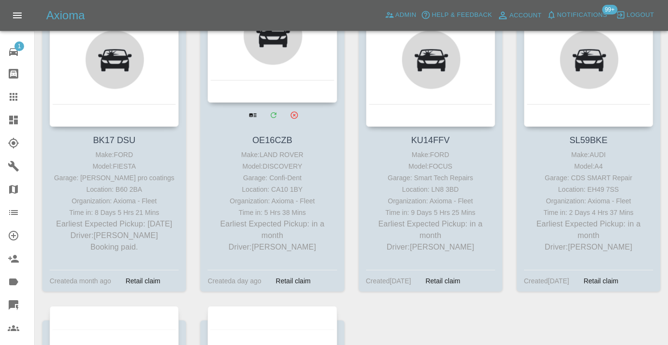
click at [284, 58] on div at bounding box center [272, 32] width 129 height 141
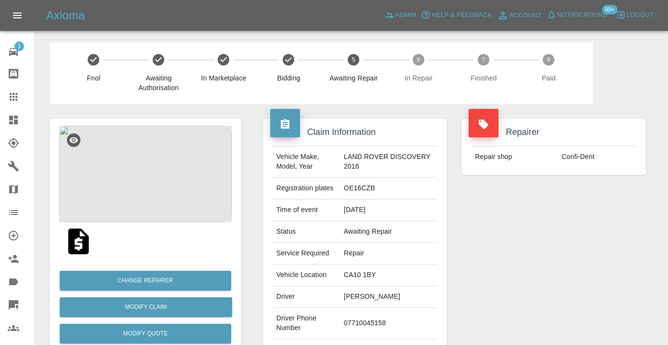
click at [368, 322] on td "07710045158" at bounding box center [388, 323] width 97 height 31
copy td "07710045158"
drag, startPoint x: 511, startPoint y: 261, endPoint x: 515, endPoint y: 257, distance: 5.8
click at [511, 261] on div "Repairer Repair shop Confi-Dent" at bounding box center [553, 248] width 199 height 288
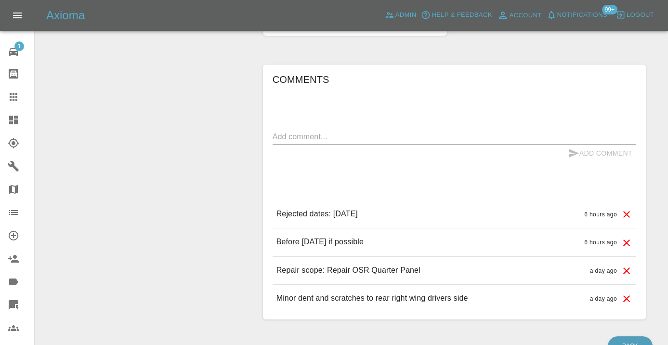
scroll to position [724, 0]
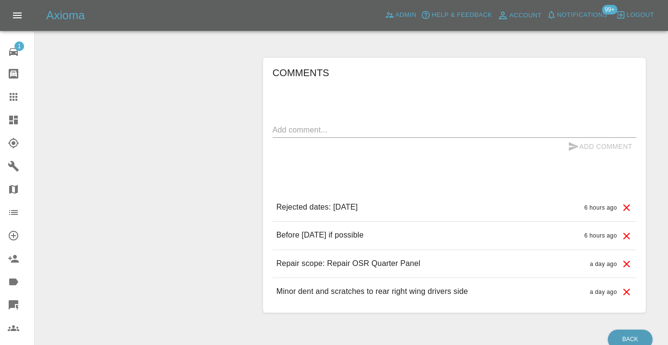
click at [303, 132] on textarea at bounding box center [455, 129] width 364 height 11
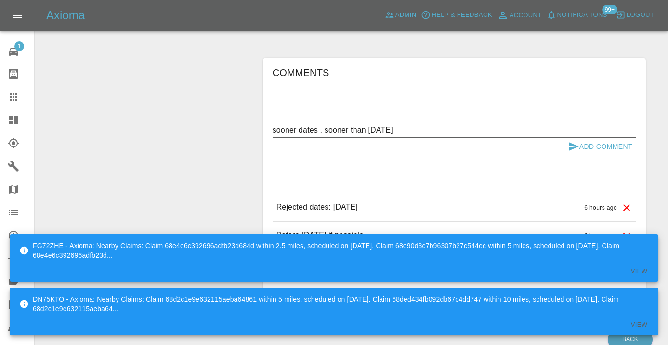
type textarea "sooner dates . sooner than [DATE]"
click at [582, 144] on button "Add Comment" at bounding box center [600, 147] width 72 height 18
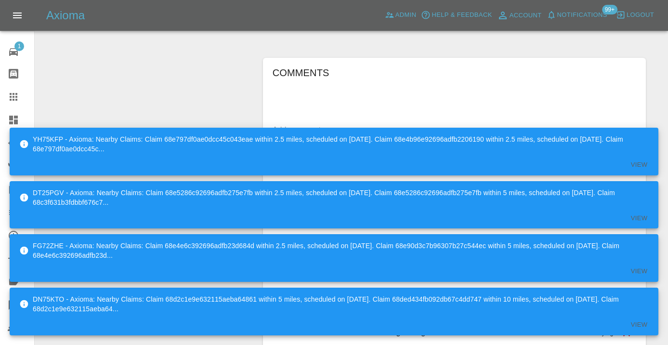
click at [18, 100] on icon at bounding box center [14, 97] width 12 height 12
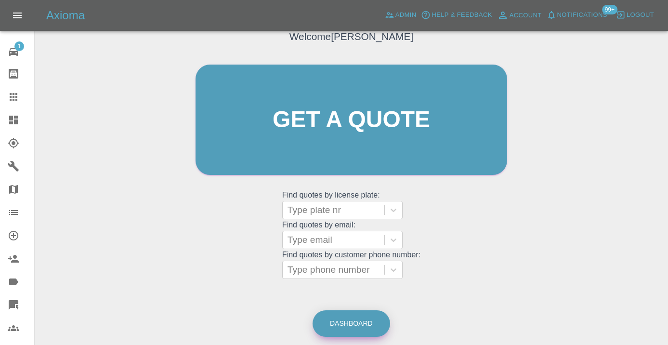
click at [352, 328] on link "Dashboard" at bounding box center [352, 323] width 78 height 26
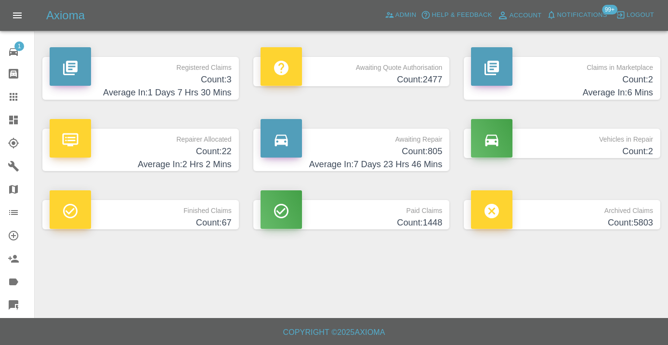
click at [428, 156] on h4 "Count: 805" at bounding box center [352, 151] width 182 height 13
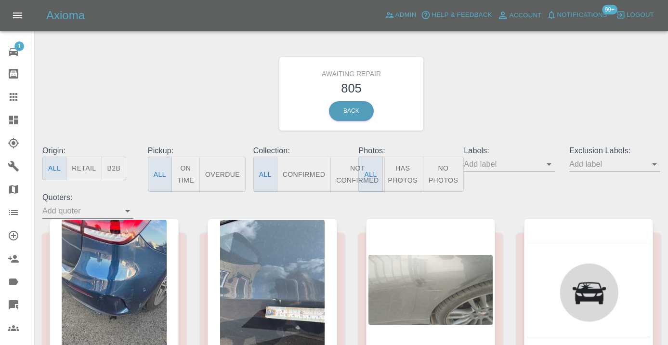
click at [348, 180] on button "Not Confirmed" at bounding box center [357, 174] width 54 height 35
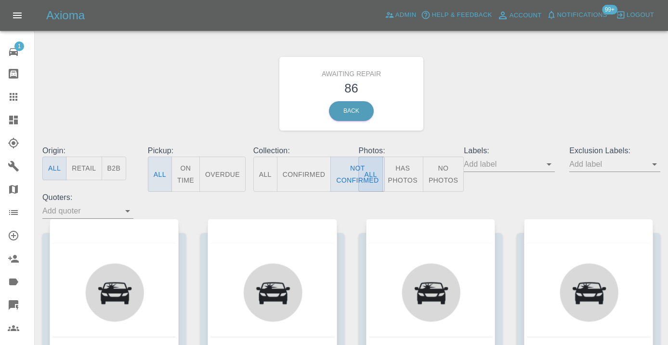
click at [486, 92] on div "Awaiting Repair 86 Back" at bounding box center [351, 93] width 632 height 103
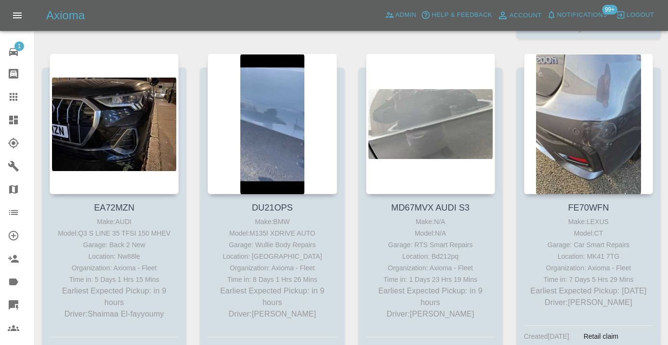
scroll to position [513, 0]
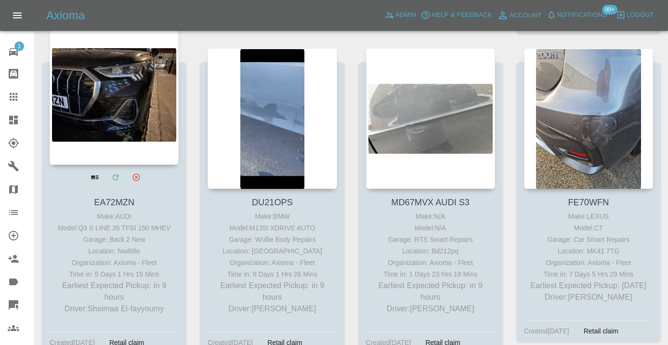
click at [118, 105] on div at bounding box center [114, 94] width 129 height 141
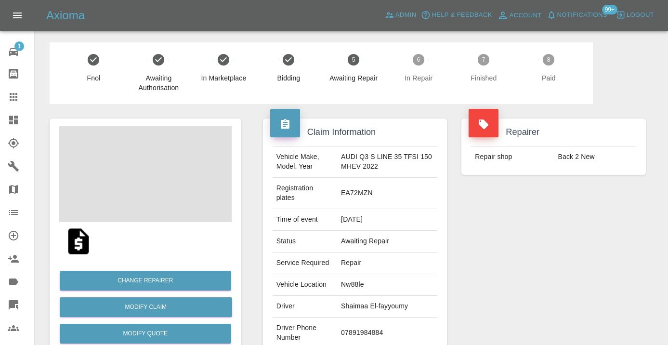
click at [368, 324] on td "07891984884" at bounding box center [387, 332] width 100 height 31
copy td "07891984884"
click at [557, 261] on div "Repairer Repair shop Back 2 New" at bounding box center [553, 252] width 199 height 297
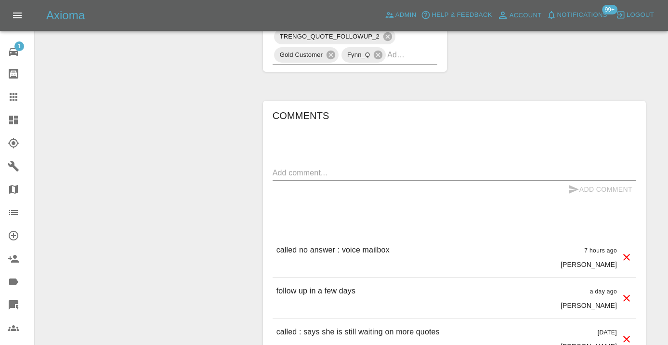
scroll to position [667, 0]
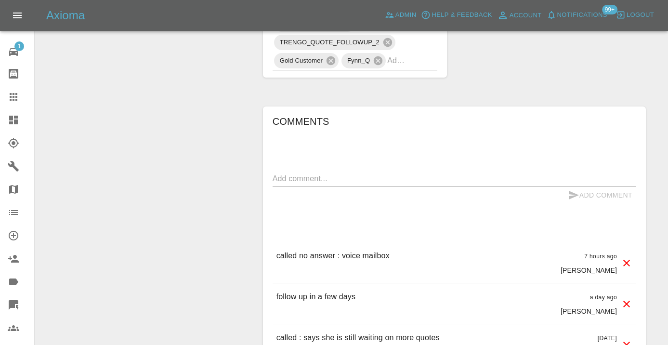
click at [310, 173] on textarea at bounding box center [455, 178] width 364 height 11
type textarea "n/a"
click at [591, 188] on button "Add Comment" at bounding box center [600, 195] width 72 height 18
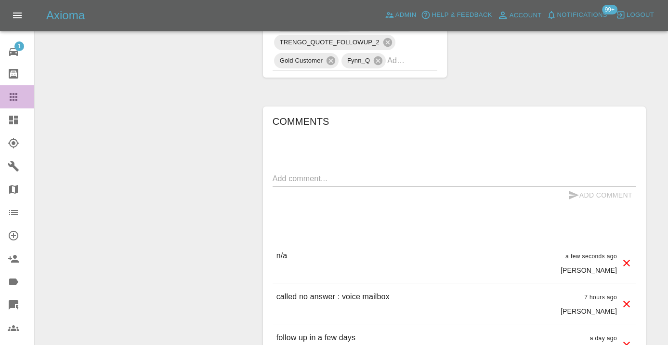
click at [17, 93] on icon at bounding box center [14, 97] width 8 height 8
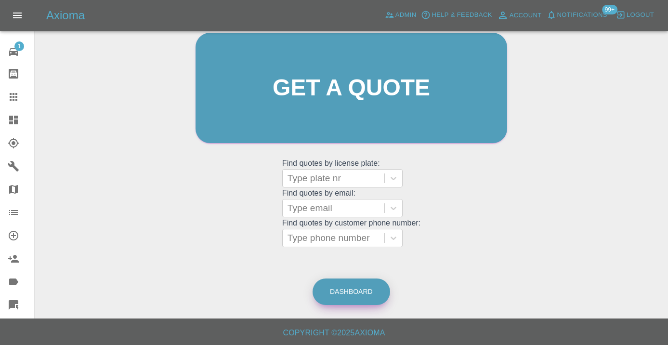
click at [352, 288] on link "Dashboard" at bounding box center [352, 291] width 78 height 26
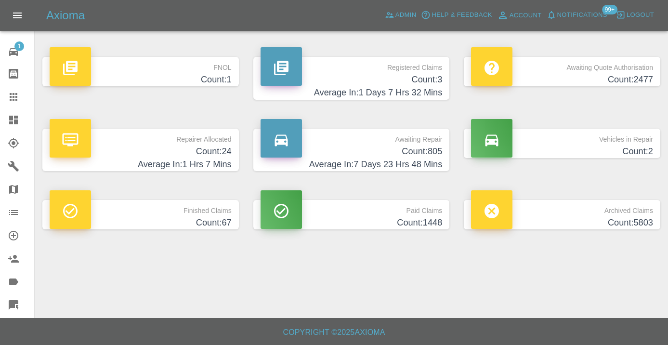
click at [426, 158] on h4 "Average In: 7 Days 23 Hrs 48 Mins" at bounding box center [352, 164] width 182 height 13
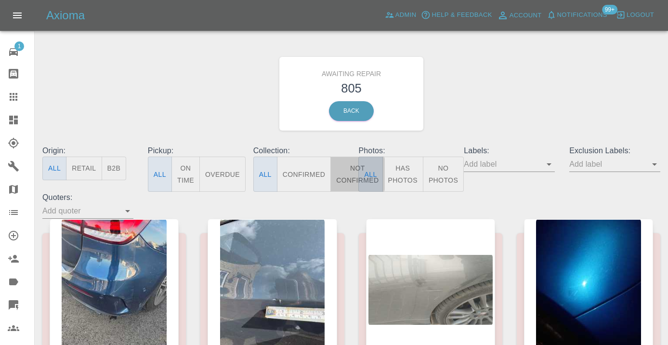
click at [352, 167] on button "Not Confirmed" at bounding box center [357, 174] width 54 height 35
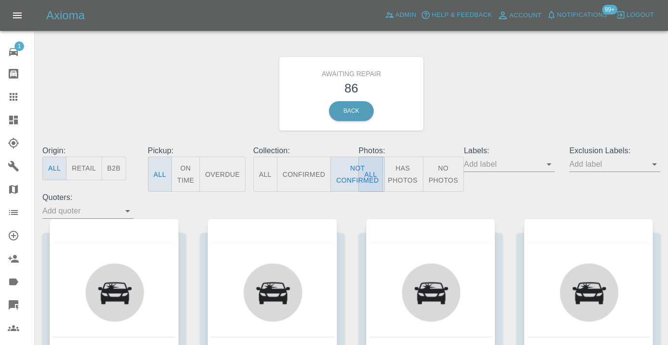
click at [472, 112] on div "Awaiting Repair 86 Back" at bounding box center [351, 93] width 632 height 103
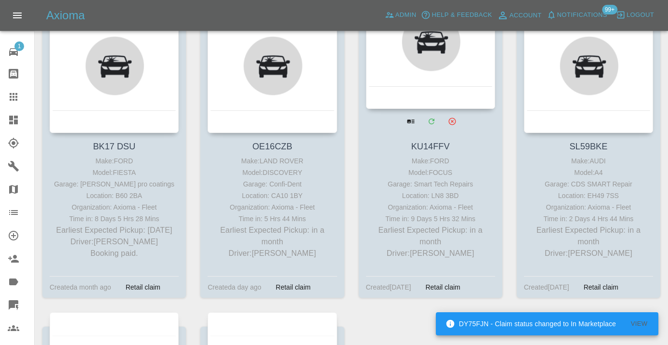
scroll to position [6667, 0]
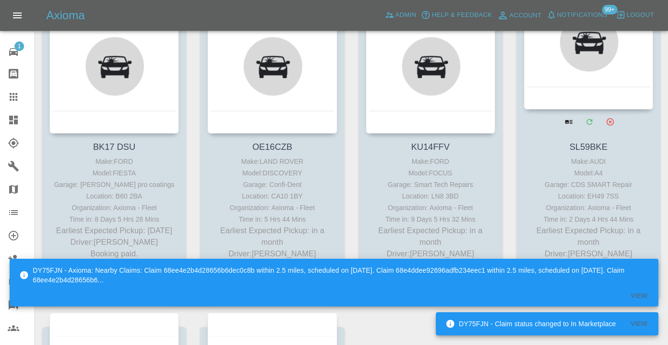
click at [606, 90] on div at bounding box center [588, 39] width 129 height 141
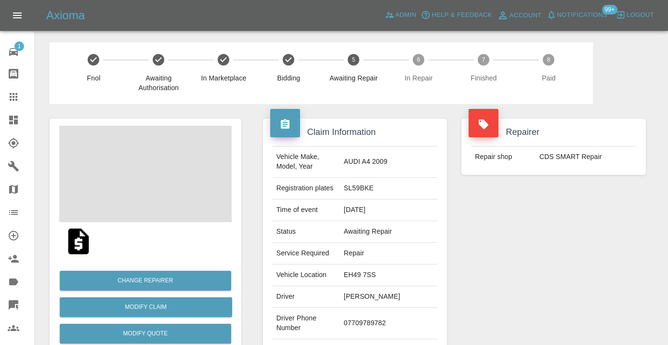
click at [390, 308] on td "07709789782" at bounding box center [388, 323] width 97 height 31
copy td "07709789782"
click at [490, 250] on div "Repairer Repair shop CDS SMART Repair" at bounding box center [553, 248] width 199 height 288
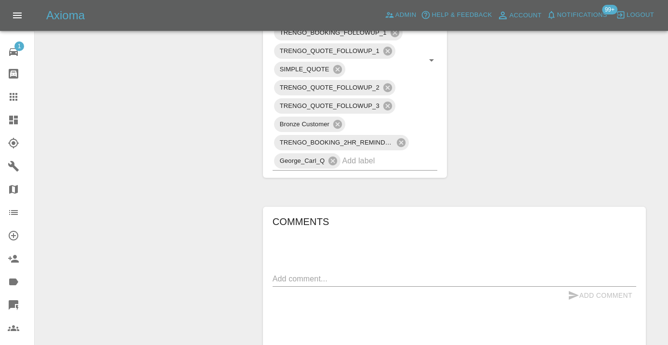
scroll to position [651, 0]
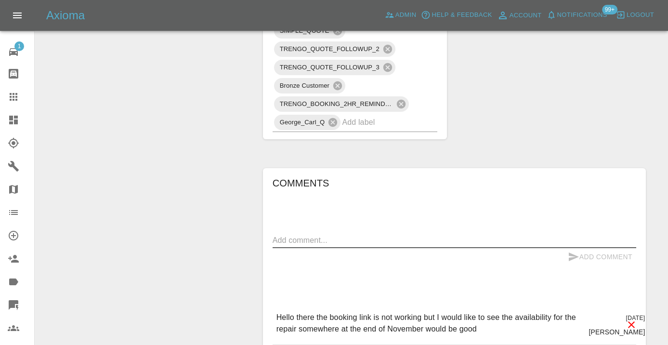
click at [338, 235] on textarea at bounding box center [455, 240] width 364 height 11
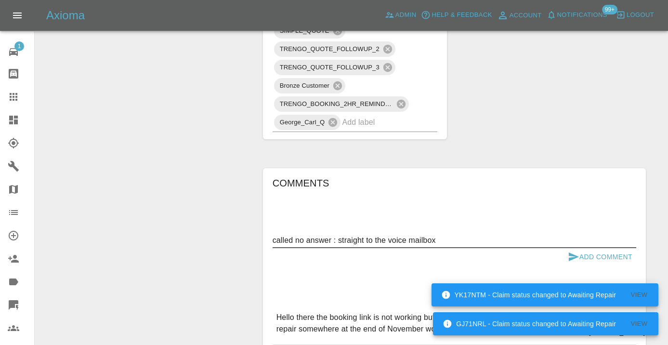
type textarea "called no answer : straight to the voice mailbox"
click at [573, 252] on icon "submit" at bounding box center [574, 256] width 10 height 9
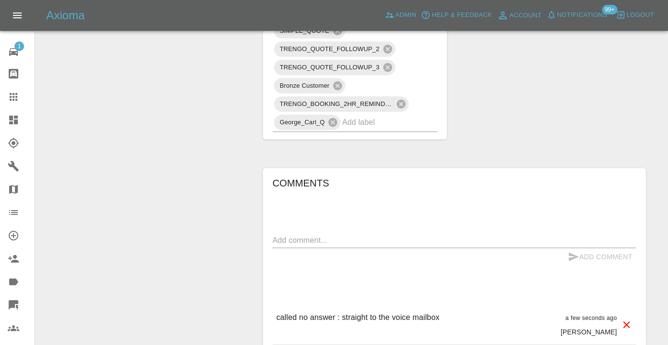
click at [526, 86] on div "Claim Information Vehicle Make, Model, Year AUDI A4 2009 Registration plates SL…" at bounding box center [454, 0] width 397 height 1095
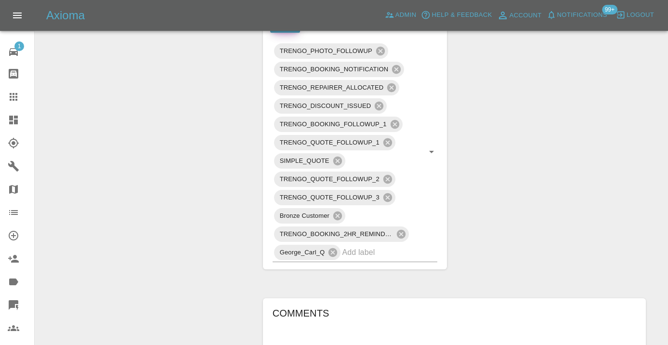
scroll to position [558, 0]
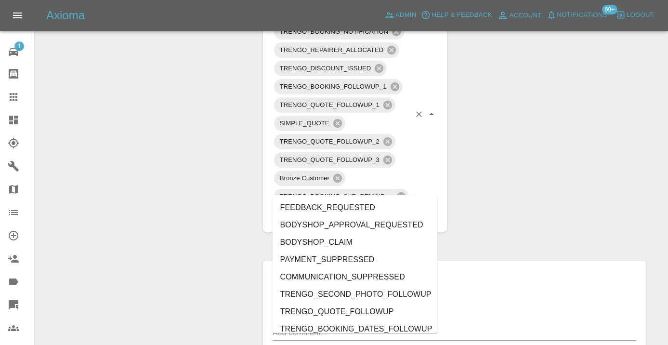
click at [359, 207] on input "text" at bounding box center [376, 214] width 68 height 15
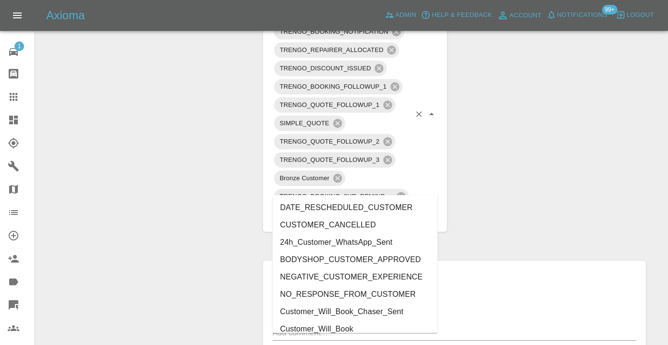
type input "cust"
click at [350, 327] on li "Customer_Will_Book" at bounding box center [355, 328] width 165 height 17
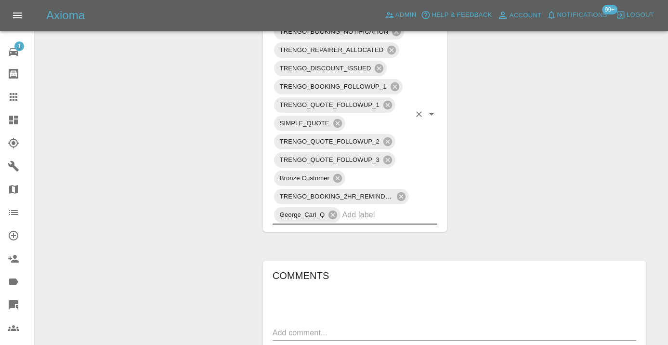
click at [203, 188] on div "Change Repairer Modify Claim Modify Quote Rollback Submit Payment Archive" at bounding box center [145, 93] width 206 height 1095
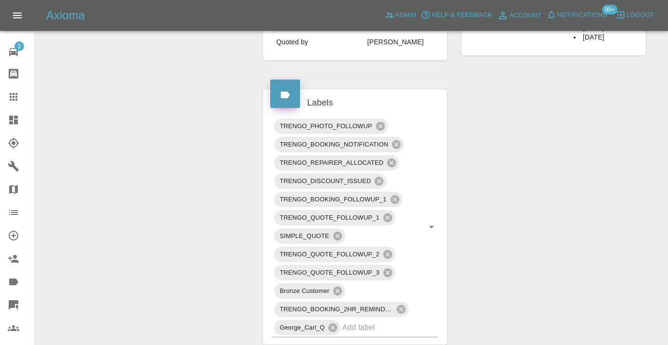
scroll to position [443, 0]
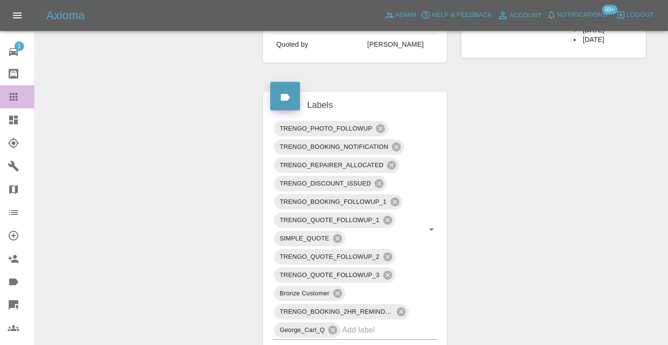
click at [20, 103] on link "Claims" at bounding box center [17, 96] width 34 height 23
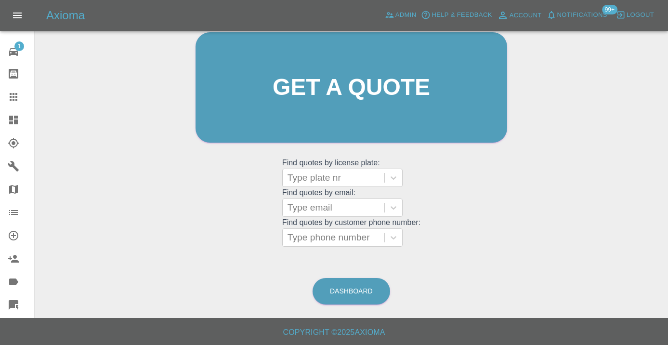
scroll to position [74, 0]
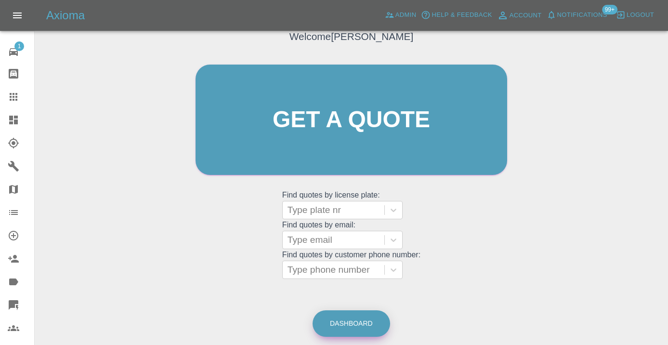
click at [357, 310] on link "Dashboard" at bounding box center [352, 323] width 78 height 26
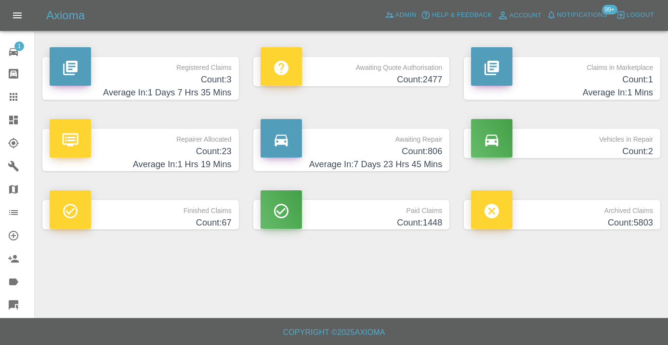
click at [433, 144] on p "Awaiting Repair" at bounding box center [352, 137] width 182 height 16
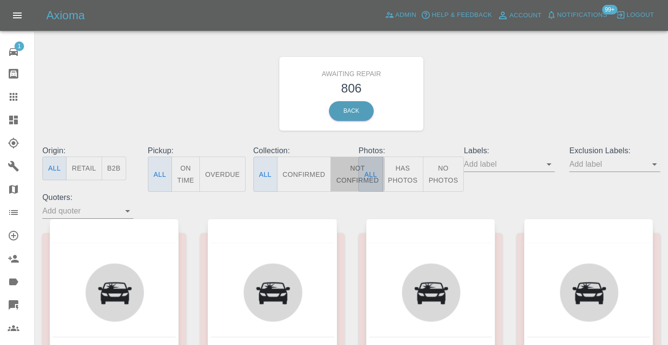
click at [353, 176] on button "Not Confirmed" at bounding box center [357, 174] width 54 height 35
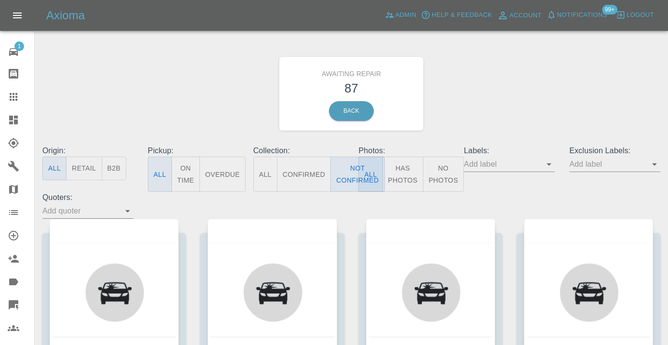
click at [514, 89] on div "Awaiting Repair 87 Back" at bounding box center [351, 93] width 632 height 103
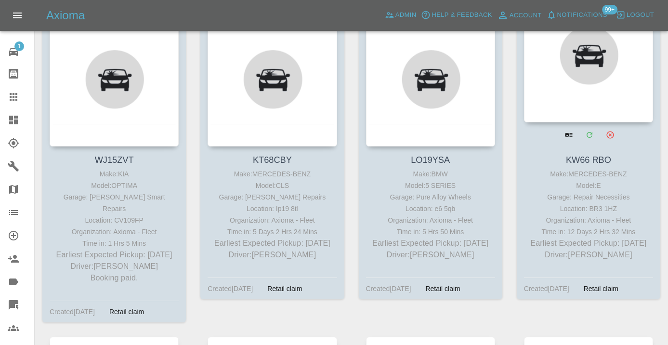
scroll to position [5692, 0]
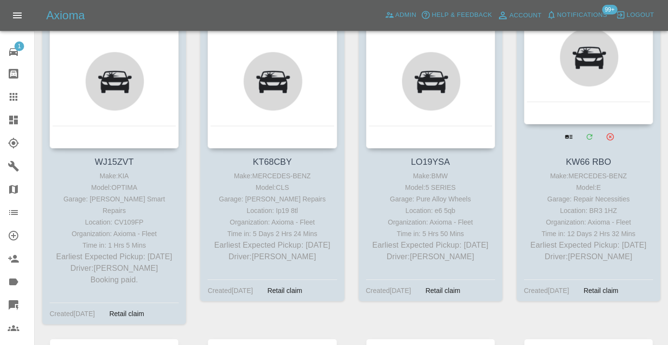
click at [599, 75] on div at bounding box center [588, 54] width 129 height 141
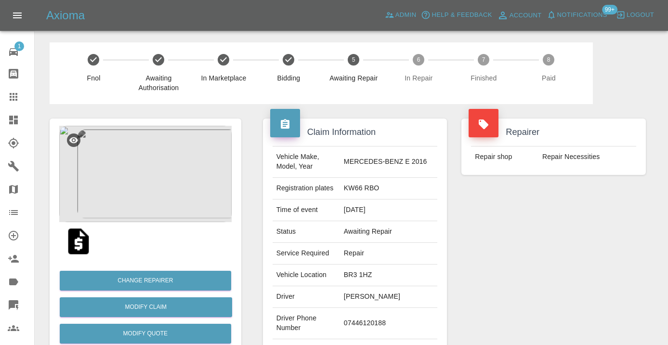
click at [366, 323] on td "07446120188" at bounding box center [388, 323] width 97 height 31
copy td "07446120188"
click at [516, 266] on div "Repairer Repair shop Repair Necessities" at bounding box center [553, 248] width 199 height 288
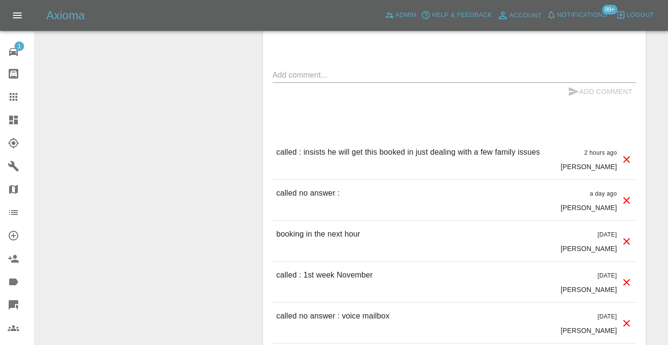
scroll to position [832, 0]
click at [15, 103] on link "Claims" at bounding box center [17, 96] width 34 height 23
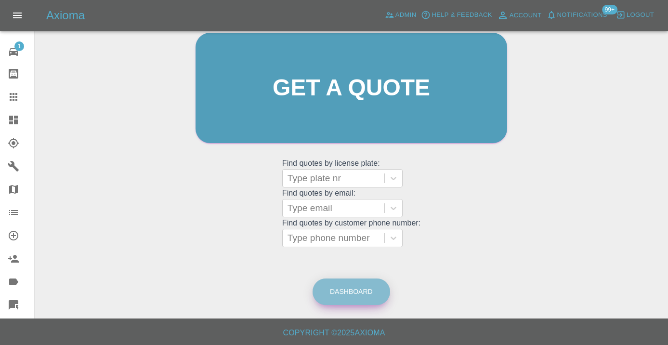
click at [359, 287] on link "Dashboard" at bounding box center [352, 291] width 78 height 26
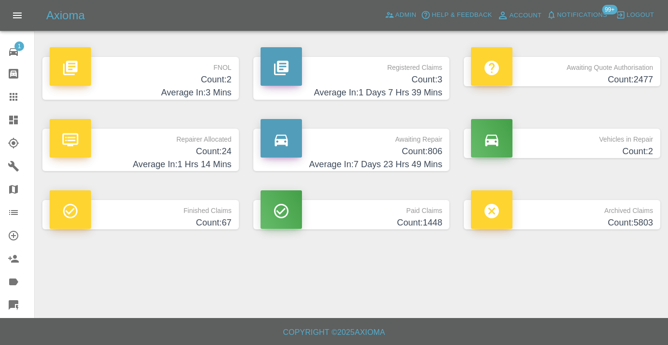
click at [422, 146] on h4 "Count: 806" at bounding box center [352, 151] width 182 height 13
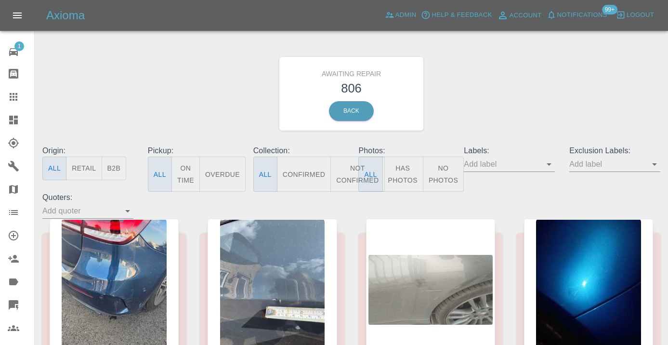
click at [351, 170] on button "Not Confirmed" at bounding box center [357, 174] width 54 height 35
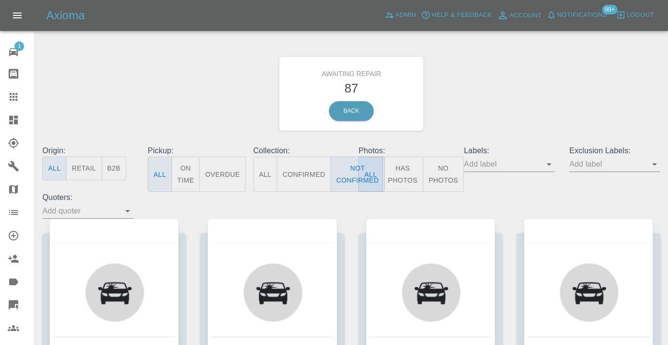
click at [510, 77] on div "Awaiting Repair 87 Back" at bounding box center [351, 93] width 632 height 103
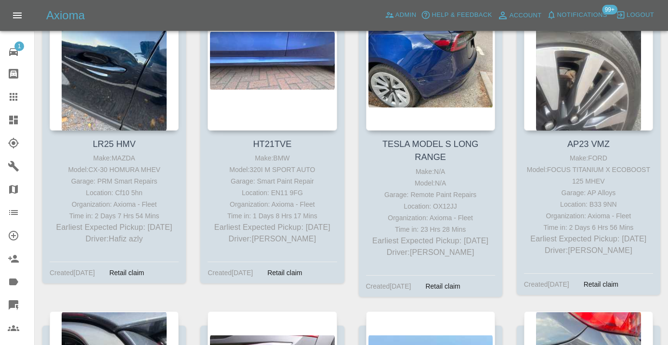
scroll to position [2829, 0]
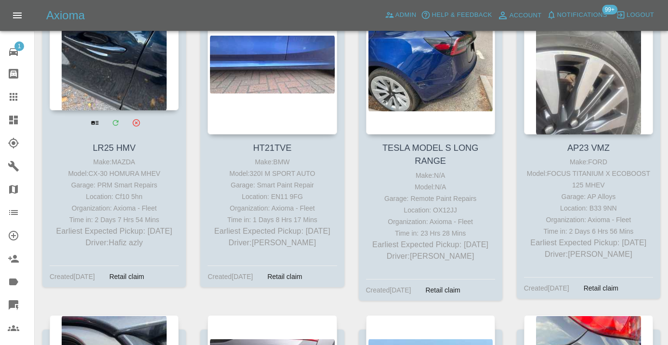
click at [139, 78] on div at bounding box center [114, 40] width 129 height 141
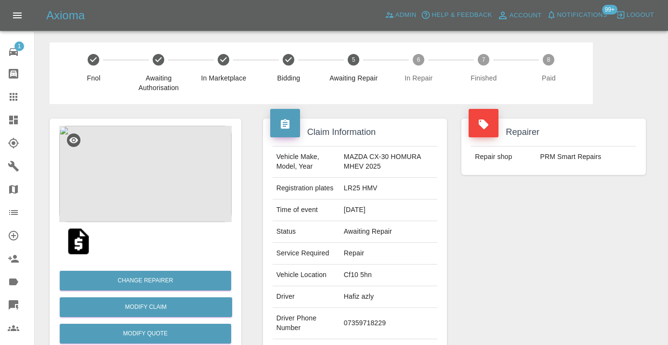
click at [362, 323] on td "07359718229" at bounding box center [388, 323] width 97 height 31
copy td "07359718229"
click at [524, 258] on div "Repairer Repair shop PRM Smart Repairs" at bounding box center [553, 248] width 199 height 288
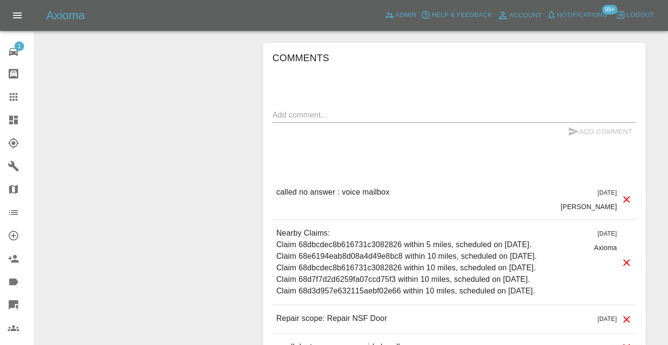
scroll to position [764, 0]
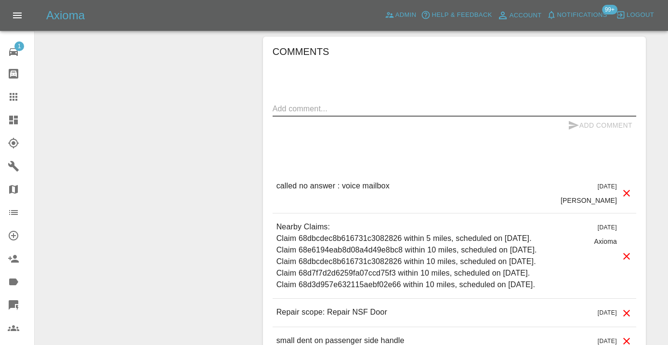
click at [347, 105] on textarea at bounding box center [455, 108] width 364 height 11
type textarea "called no answer : voice mailbox"
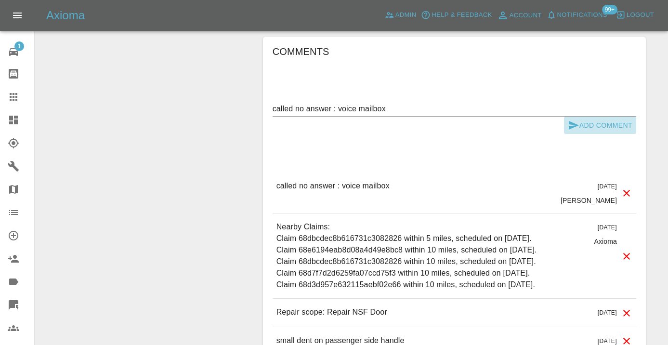
click at [586, 124] on button "Add Comment" at bounding box center [600, 126] width 72 height 18
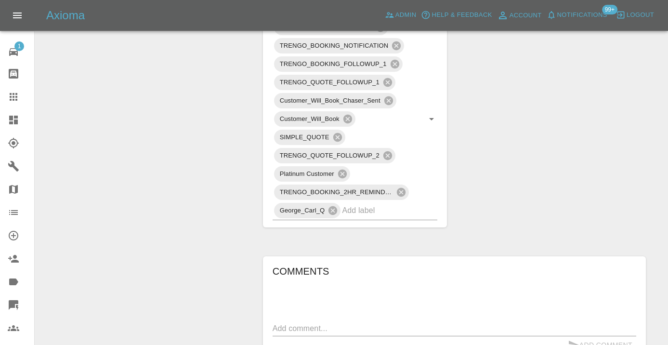
scroll to position [539, 0]
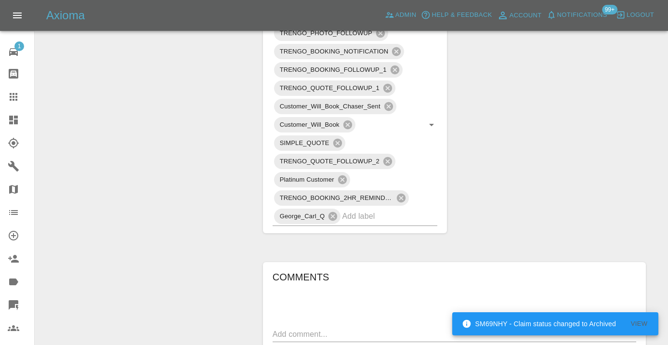
click at [11, 92] on icon at bounding box center [14, 97] width 12 height 12
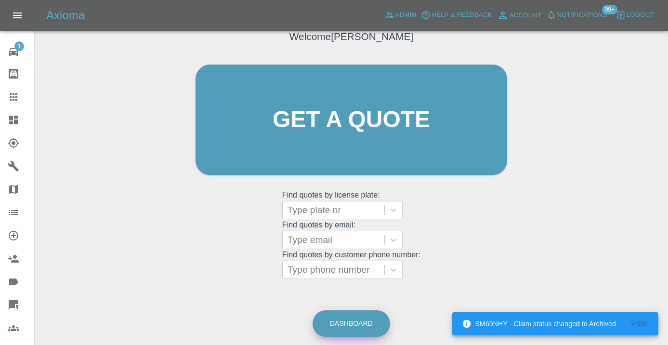
click at [357, 315] on link "Dashboard" at bounding box center [352, 323] width 78 height 26
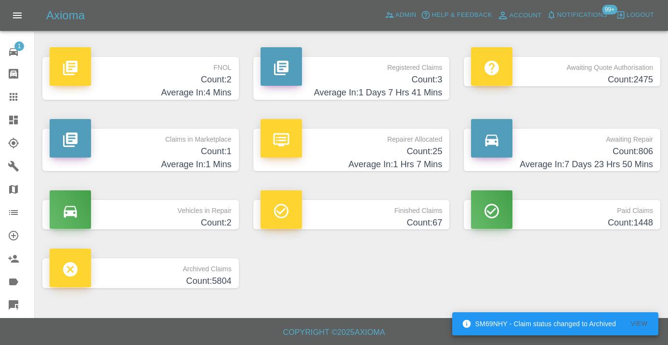
click at [642, 145] on h4 "Count: 806" at bounding box center [562, 151] width 182 height 13
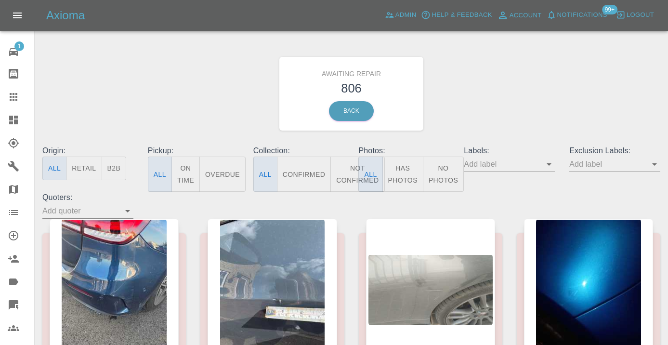
click at [355, 166] on button "Not Confirmed" at bounding box center [357, 174] width 54 height 35
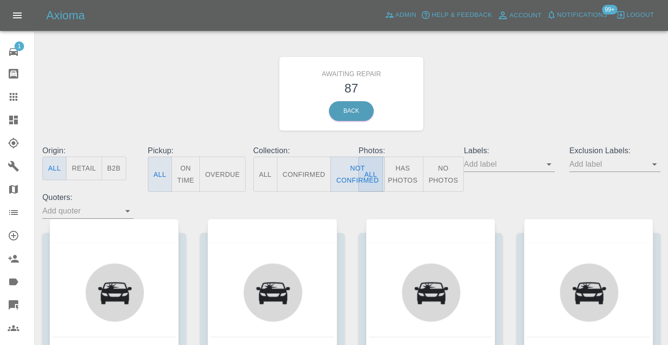
click at [524, 103] on div "Awaiting Repair 87 Back" at bounding box center [351, 93] width 632 height 103
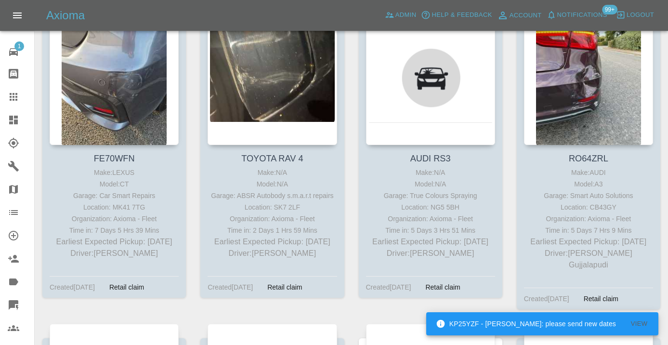
scroll to position [536, 0]
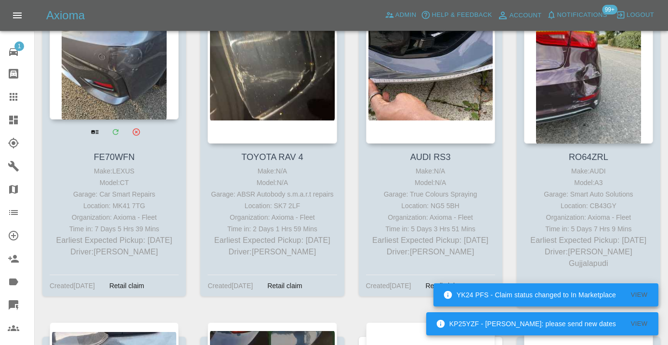
click at [113, 39] on div at bounding box center [114, 49] width 129 height 141
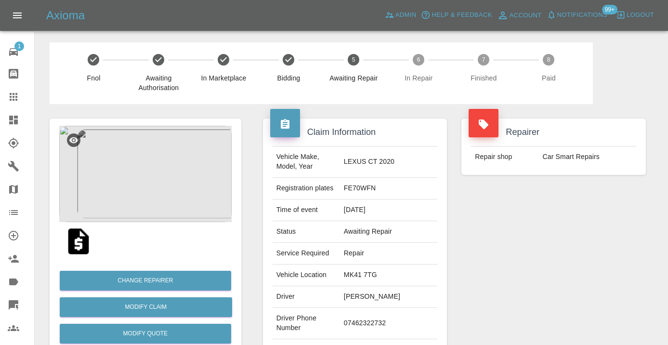
click at [397, 309] on td "07462322732" at bounding box center [388, 323] width 97 height 31
copy td "07462322732"
click at [572, 213] on div "Repairer Repair shop Car Smart Repairs" at bounding box center [553, 248] width 199 height 288
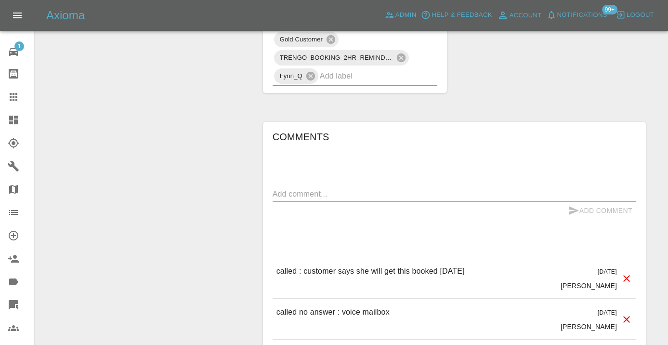
scroll to position [727, 0]
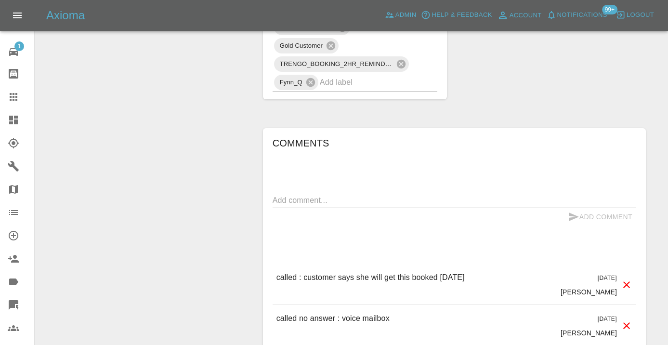
click at [282, 195] on textarea at bounding box center [455, 200] width 364 height 11
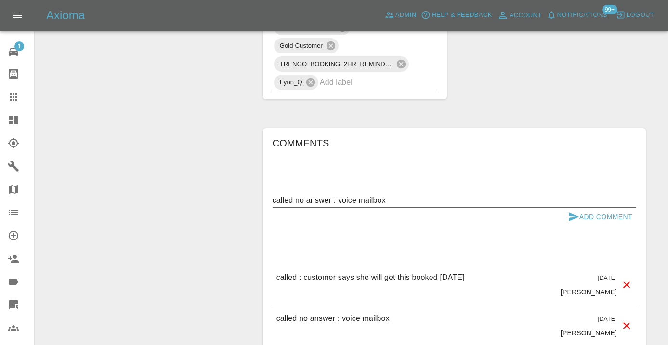
type textarea "called no answer : voice mailbox"
click at [574, 212] on icon "submit" at bounding box center [574, 216] width 10 height 9
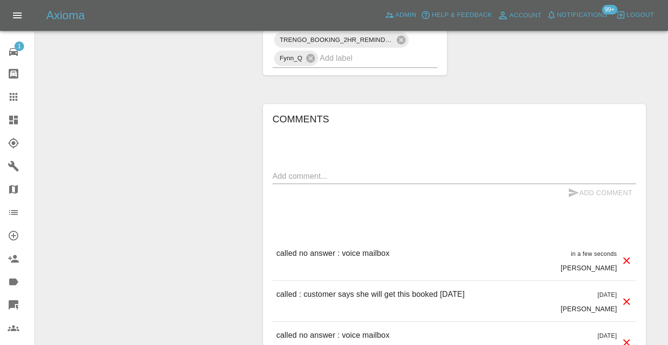
scroll to position [740, 0]
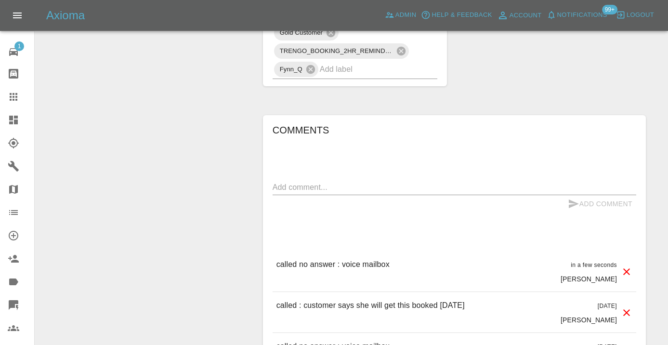
click at [19, 98] on icon at bounding box center [14, 97] width 12 height 12
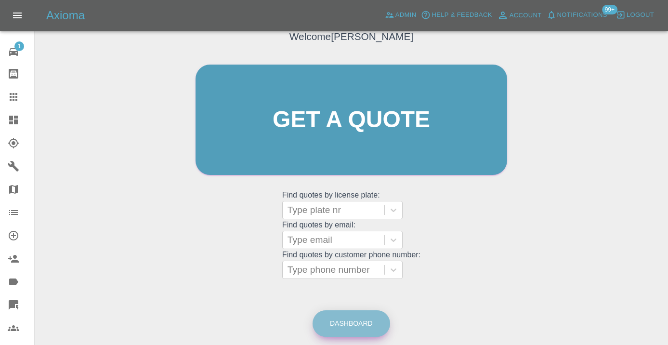
click at [344, 320] on link "Dashboard" at bounding box center [352, 323] width 78 height 26
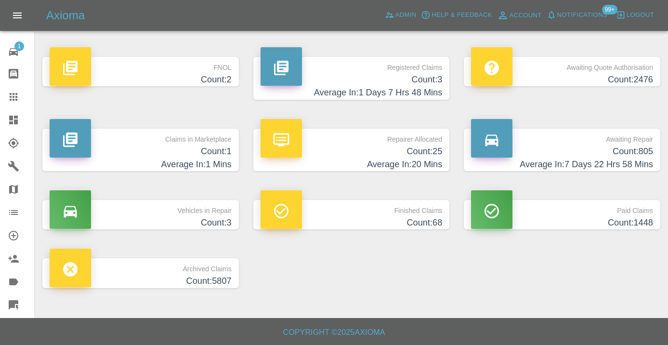
click at [632, 149] on h4 "Count: 805" at bounding box center [562, 151] width 182 height 13
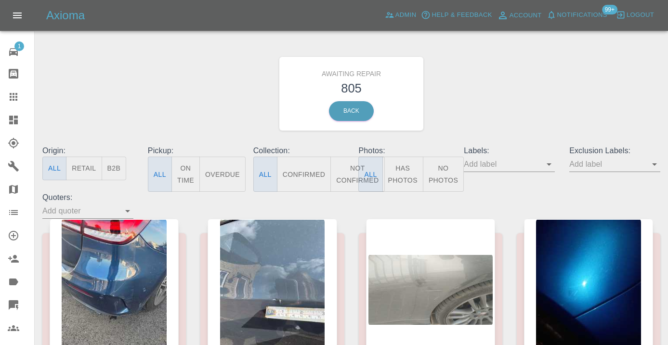
click at [345, 181] on button "Not Confirmed" at bounding box center [357, 174] width 54 height 35
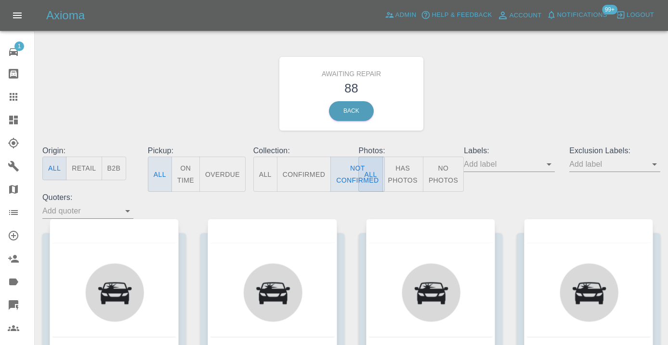
click at [516, 78] on div "Awaiting Repair 88 Back" at bounding box center [351, 93] width 632 height 103
click at [515, 79] on div "Awaiting Repair 88 Back" at bounding box center [351, 93] width 632 height 103
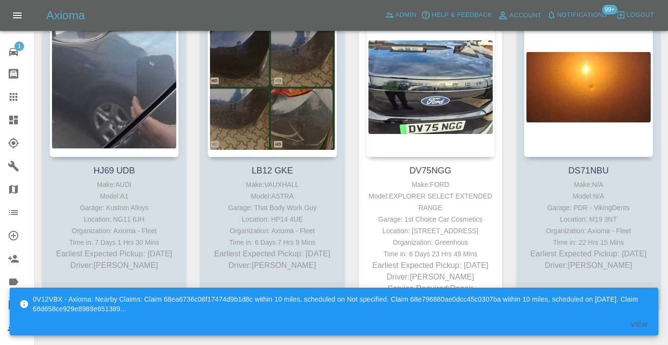
scroll to position [835, 0]
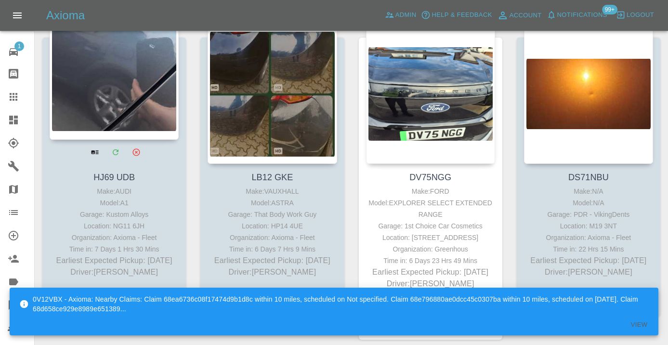
click at [138, 80] on div at bounding box center [114, 69] width 129 height 141
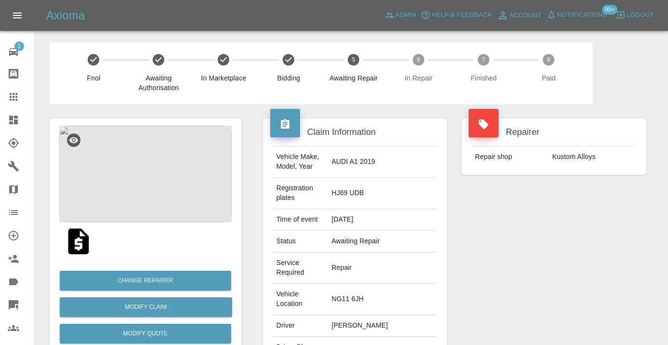
copy td "07463786895"
click at [545, 269] on div "Repairer Repair shop Kustom Alloys" at bounding box center [553, 272] width 199 height 336
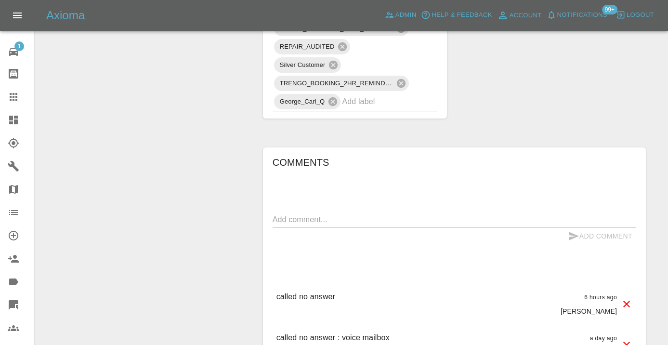
scroll to position [781, 0]
click at [339, 214] on textarea at bounding box center [455, 219] width 364 height 11
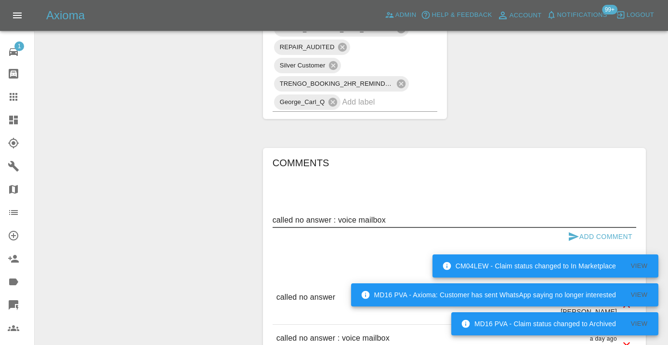
type textarea "called no answer : voice mailbox"
click at [569, 232] on icon "submit" at bounding box center [574, 236] width 10 height 9
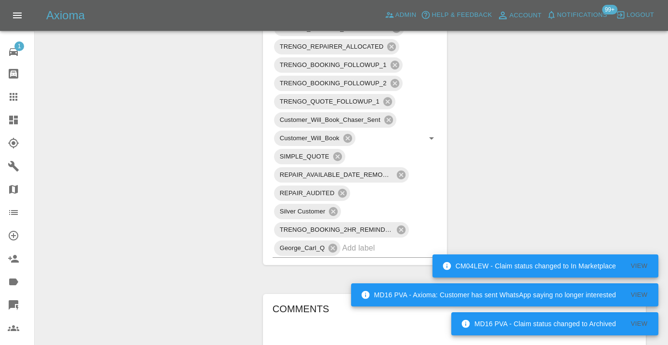
scroll to position [624, 0]
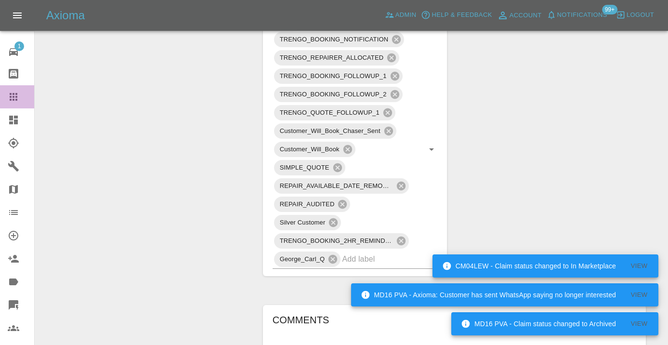
click at [13, 95] on icon at bounding box center [14, 97] width 12 height 12
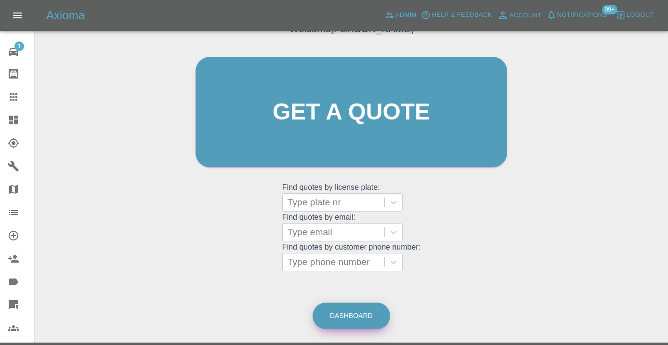
click at [358, 316] on link "Dashboard" at bounding box center [352, 315] width 78 height 26
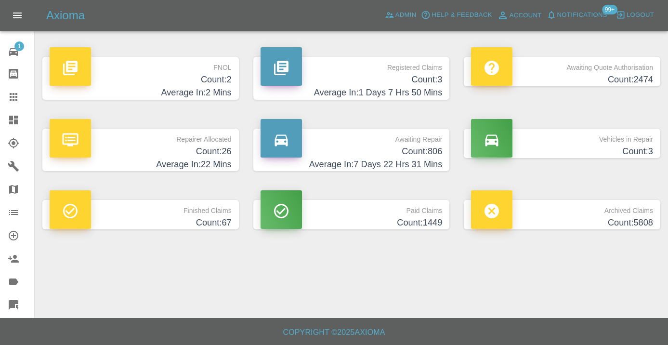
click at [397, 164] on h4 "Average In: 7 Days 22 Hrs 31 Mins" at bounding box center [352, 164] width 182 height 13
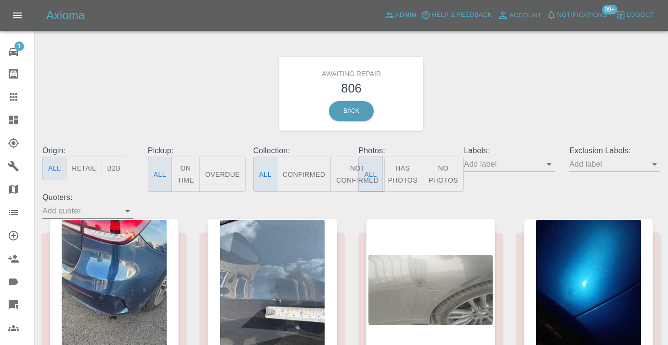
click at [349, 178] on button "Not Confirmed" at bounding box center [357, 174] width 54 height 35
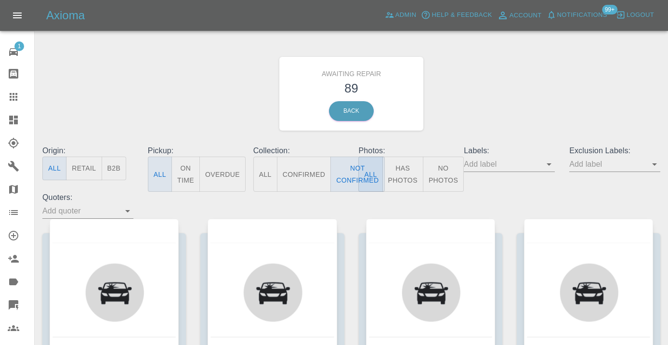
click at [501, 105] on div "Awaiting Repair 89 Back" at bounding box center [351, 93] width 632 height 103
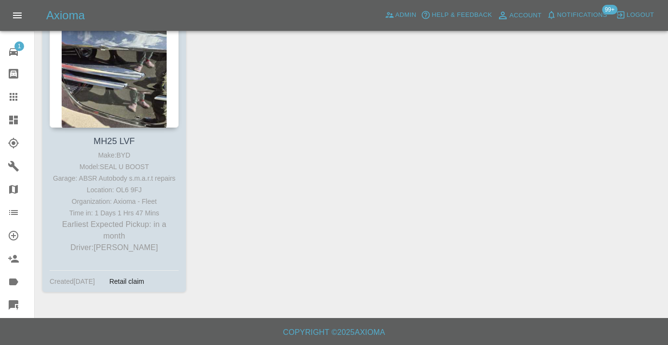
scroll to position [7353, 0]
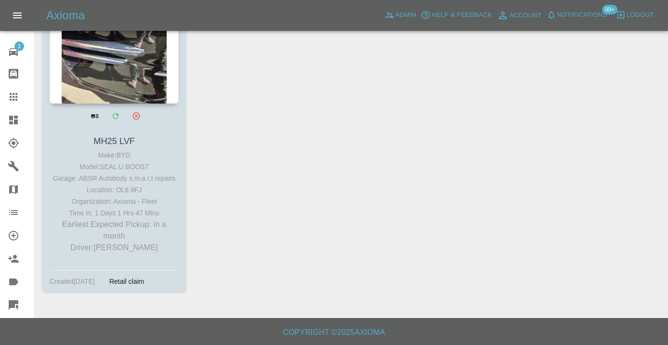
click at [136, 95] on div at bounding box center [114, 33] width 129 height 141
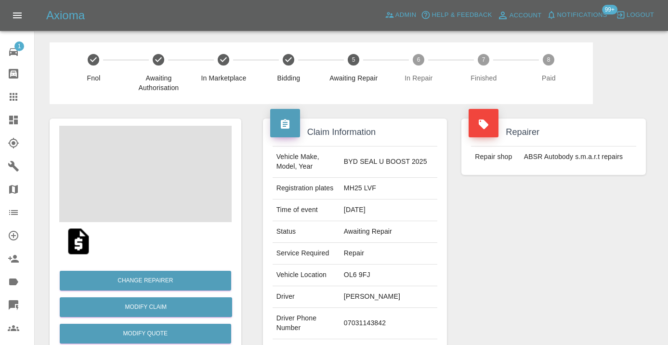
click at [380, 315] on td "07031143842" at bounding box center [388, 323] width 97 height 31
copy td "07031143842"
click at [504, 273] on div "Repairer Repair shop ABSR Autobody s.m.a.r.t repairs" at bounding box center [553, 248] width 199 height 288
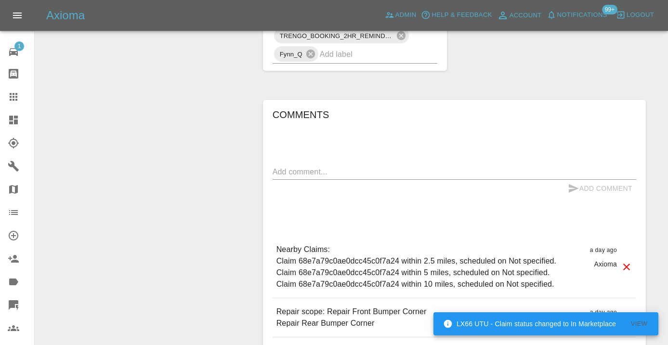
scroll to position [750, 0]
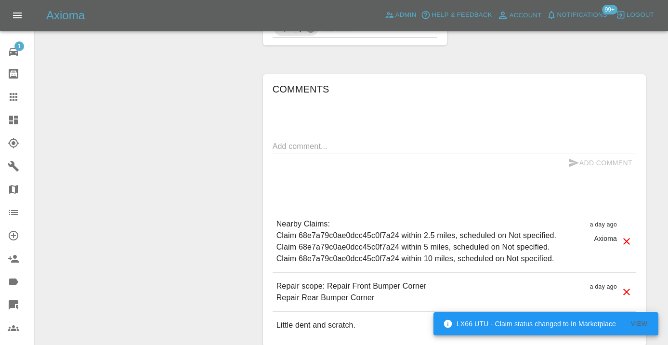
click at [289, 141] on textarea at bounding box center [455, 146] width 364 height 11
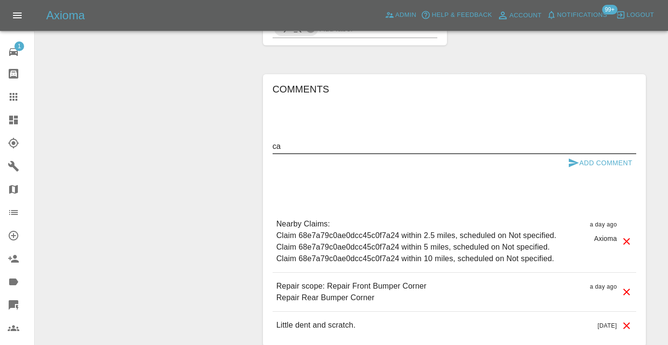
type textarea "c"
type textarea "the number is not available . cannot reach"
click at [568, 154] on button "Add Comment" at bounding box center [600, 163] width 72 height 18
